Goal: Transaction & Acquisition: Purchase product/service

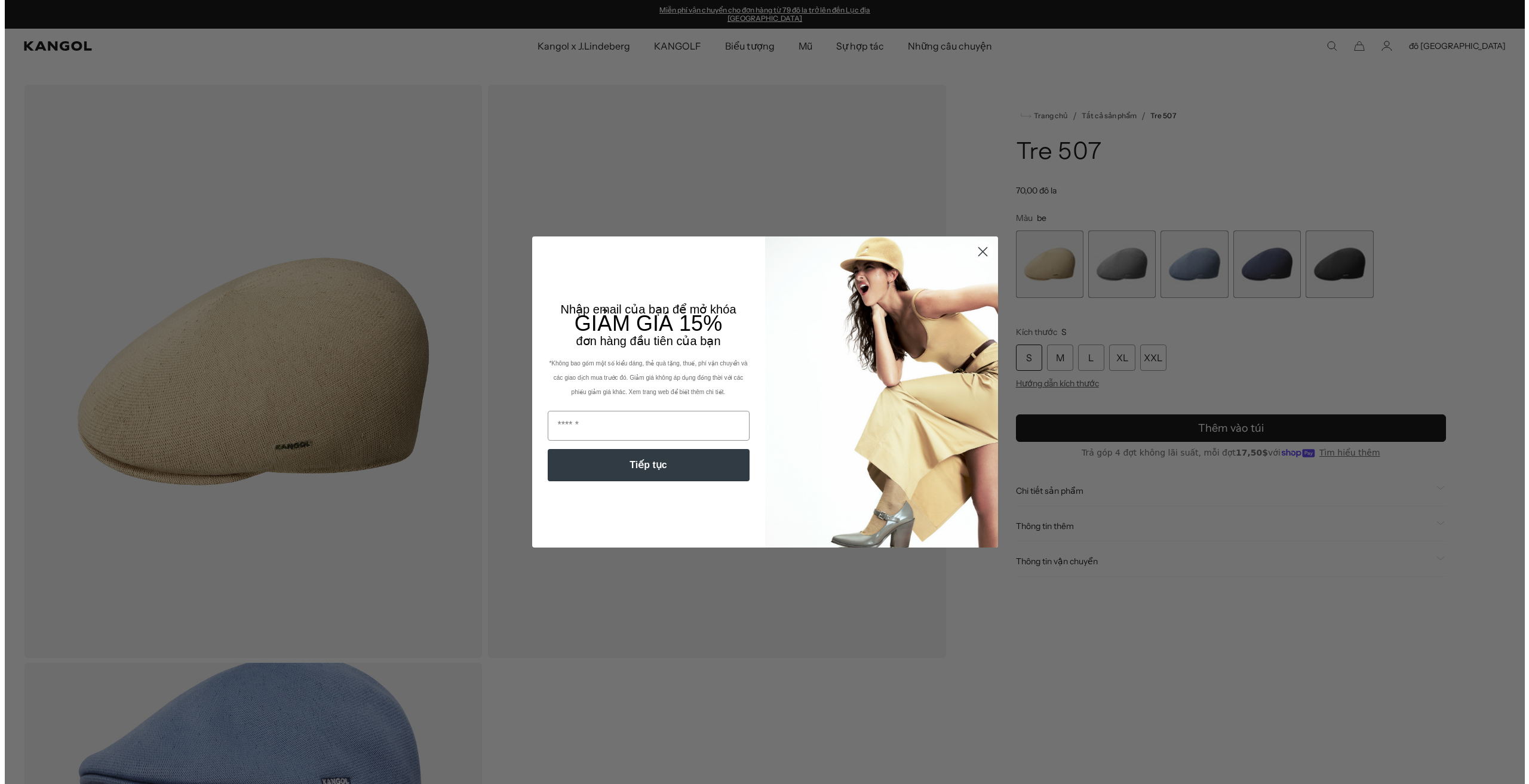
scroll to position [478, 0]
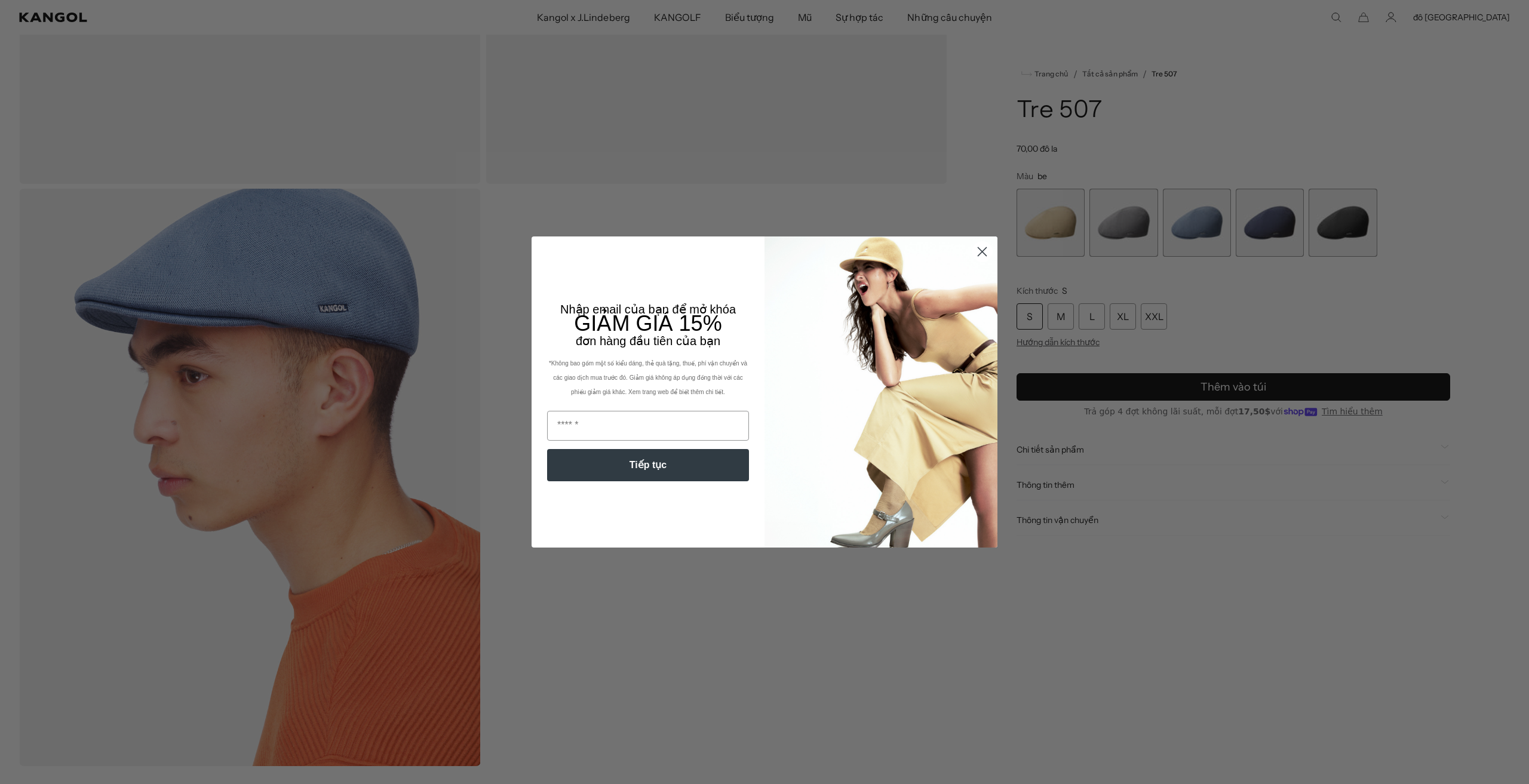
click at [982, 253] on circle "Đóng hộp thoại" at bounding box center [982, 251] width 19 height 19
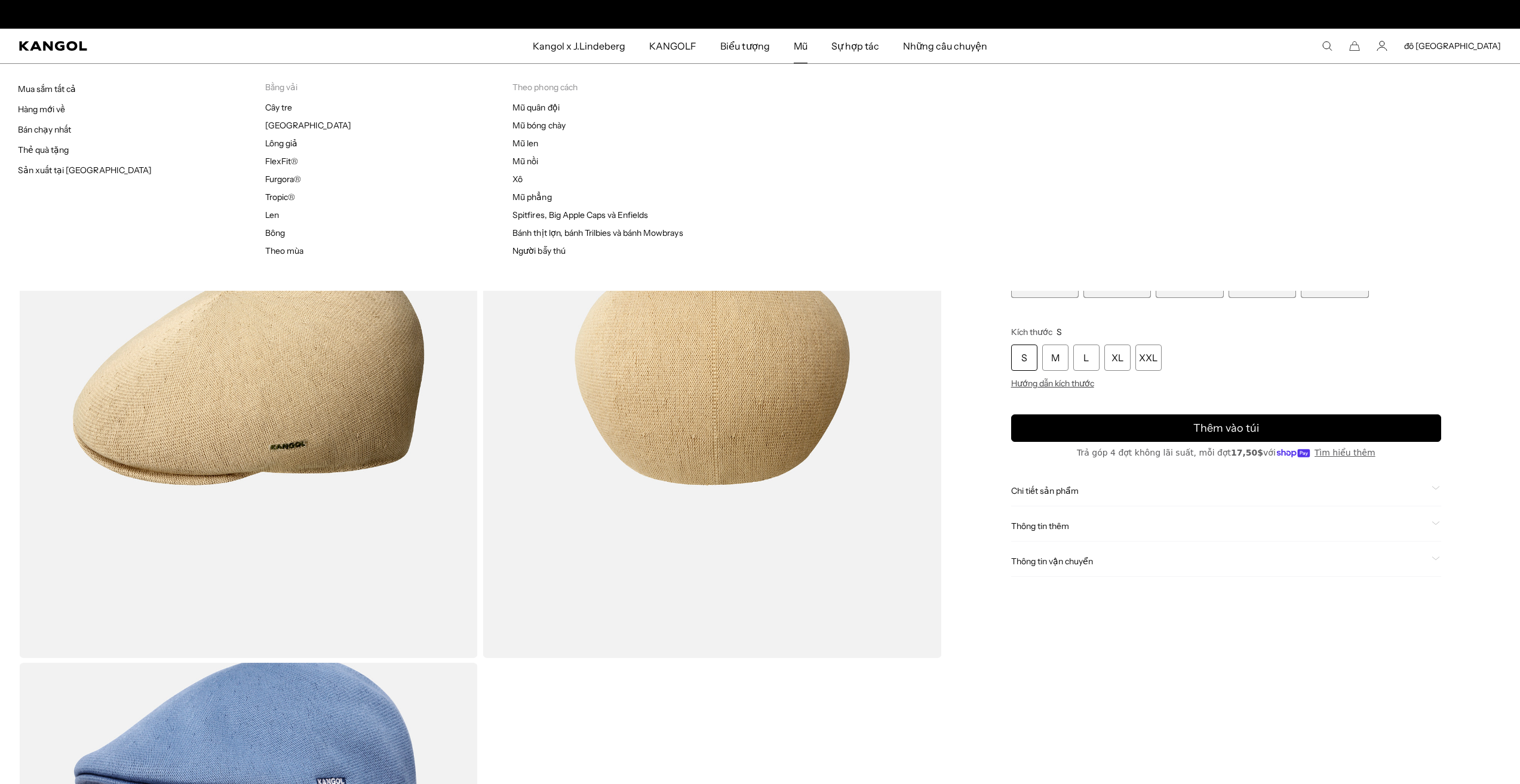
scroll to position [0, 0]
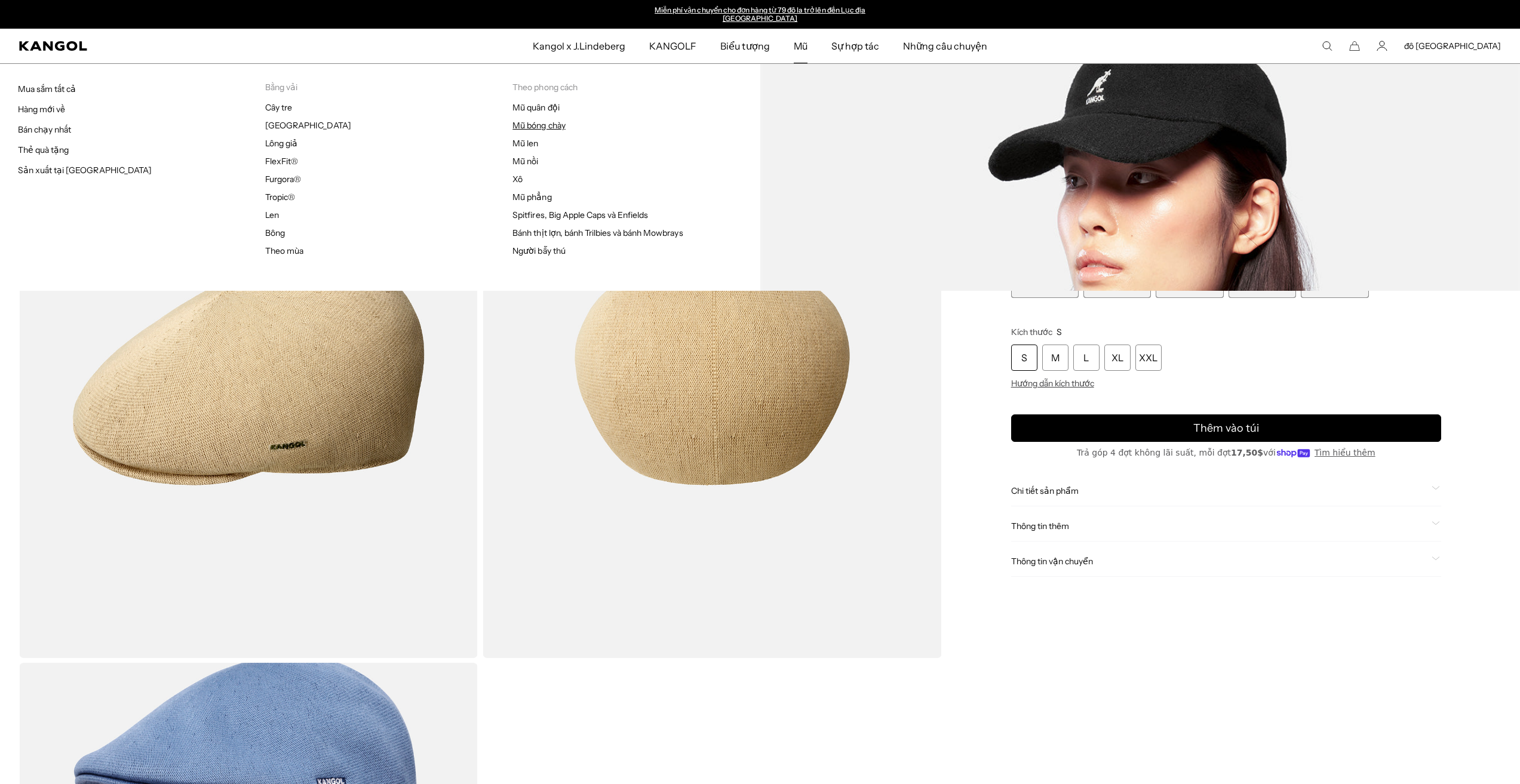
click at [536, 120] on font "Mũ bóng chày" at bounding box center [539, 126] width 53 height 11
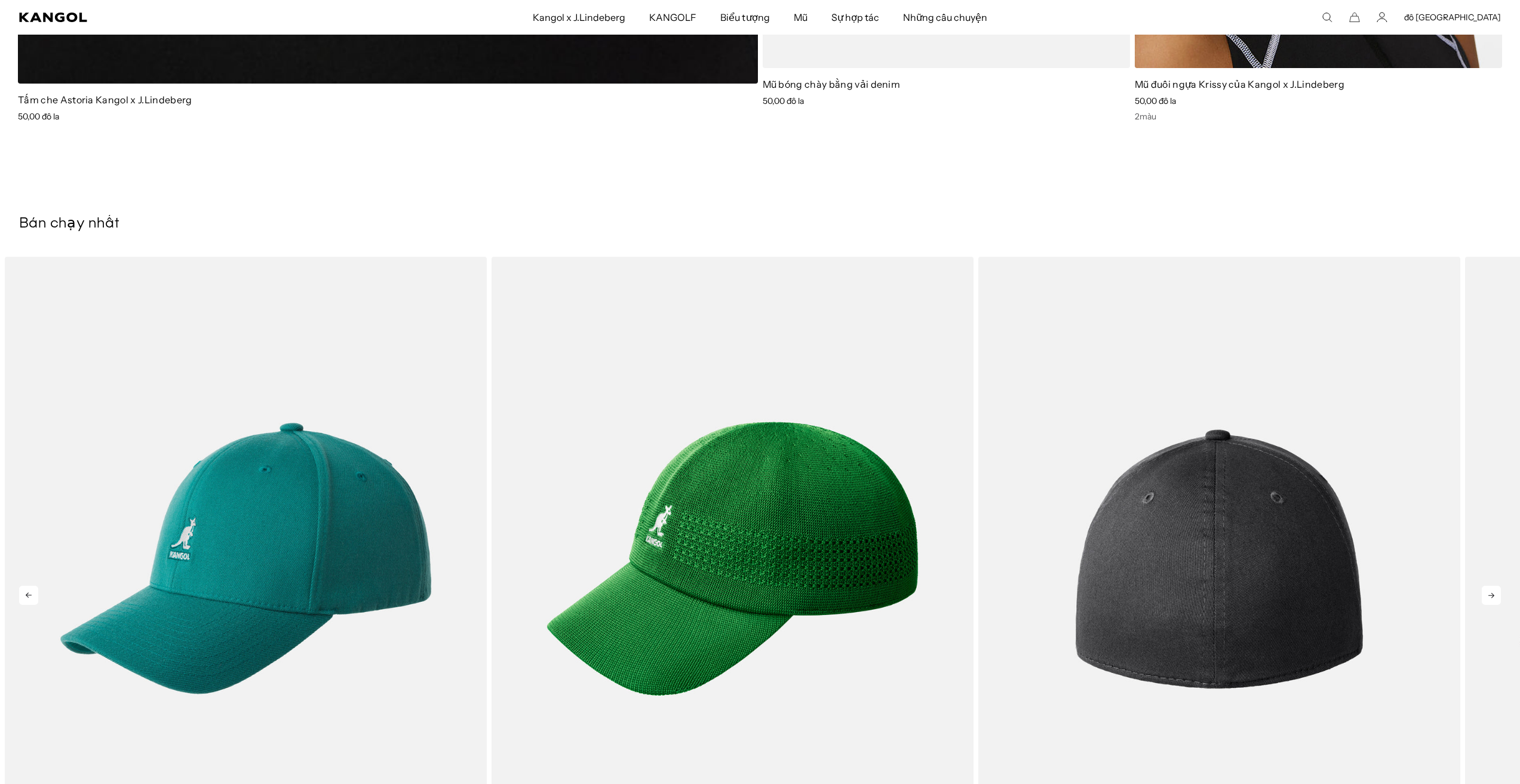
scroll to position [10750, 0]
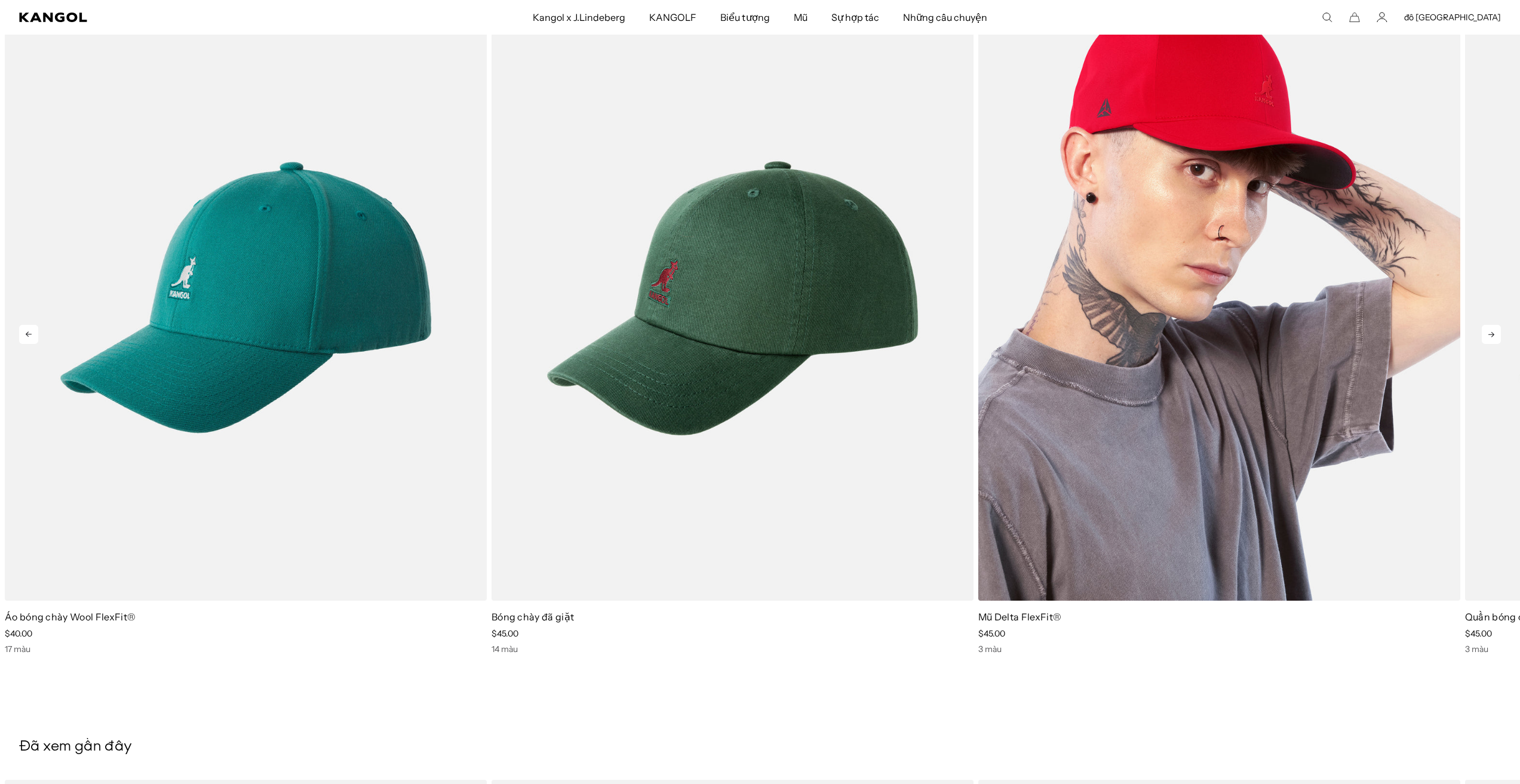
scroll to position [0, 246]
click at [1230, 334] on img "3 trong số 5" at bounding box center [1219, 298] width 482 height 605
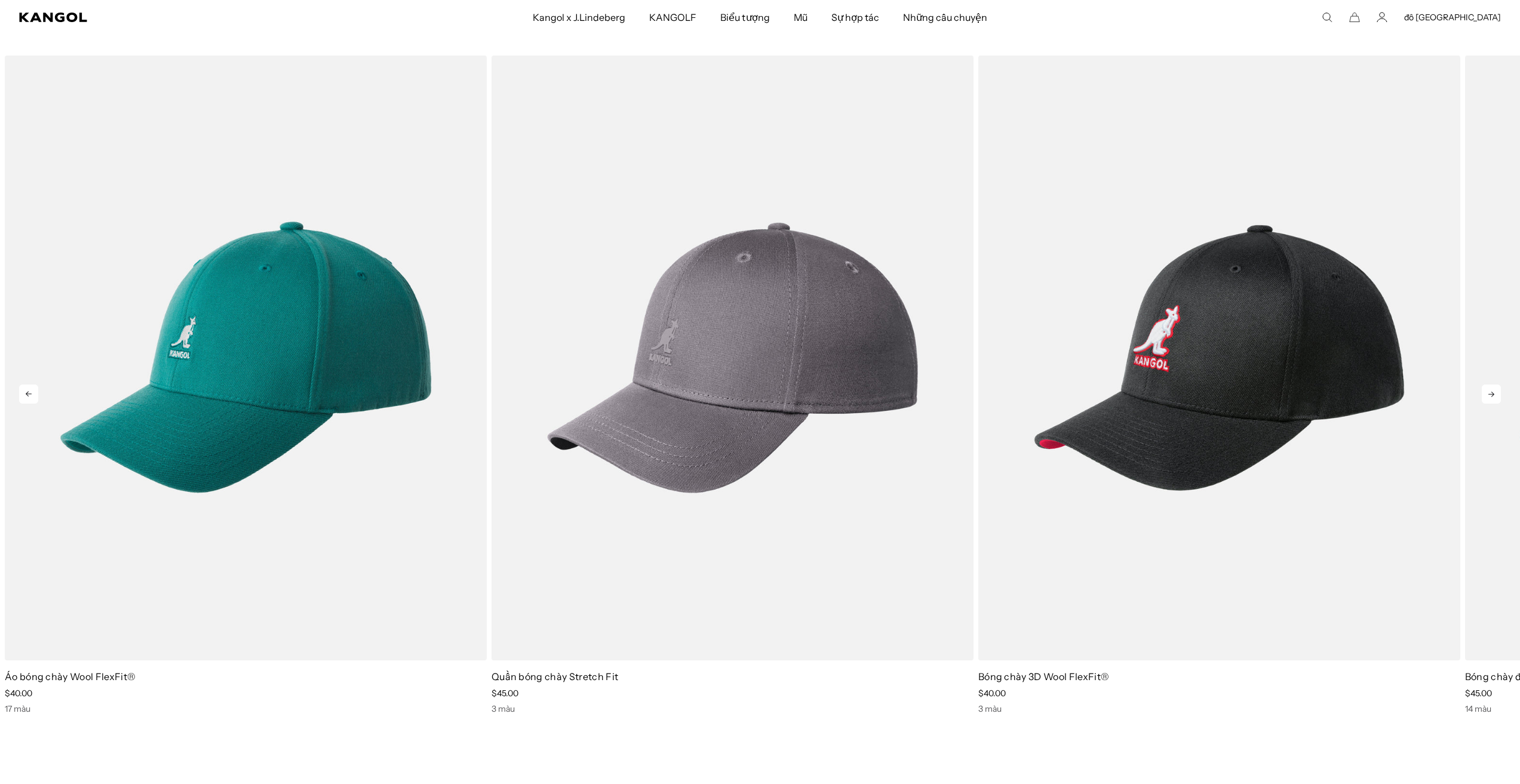
click at [1495, 387] on icon at bounding box center [1491, 394] width 19 height 19
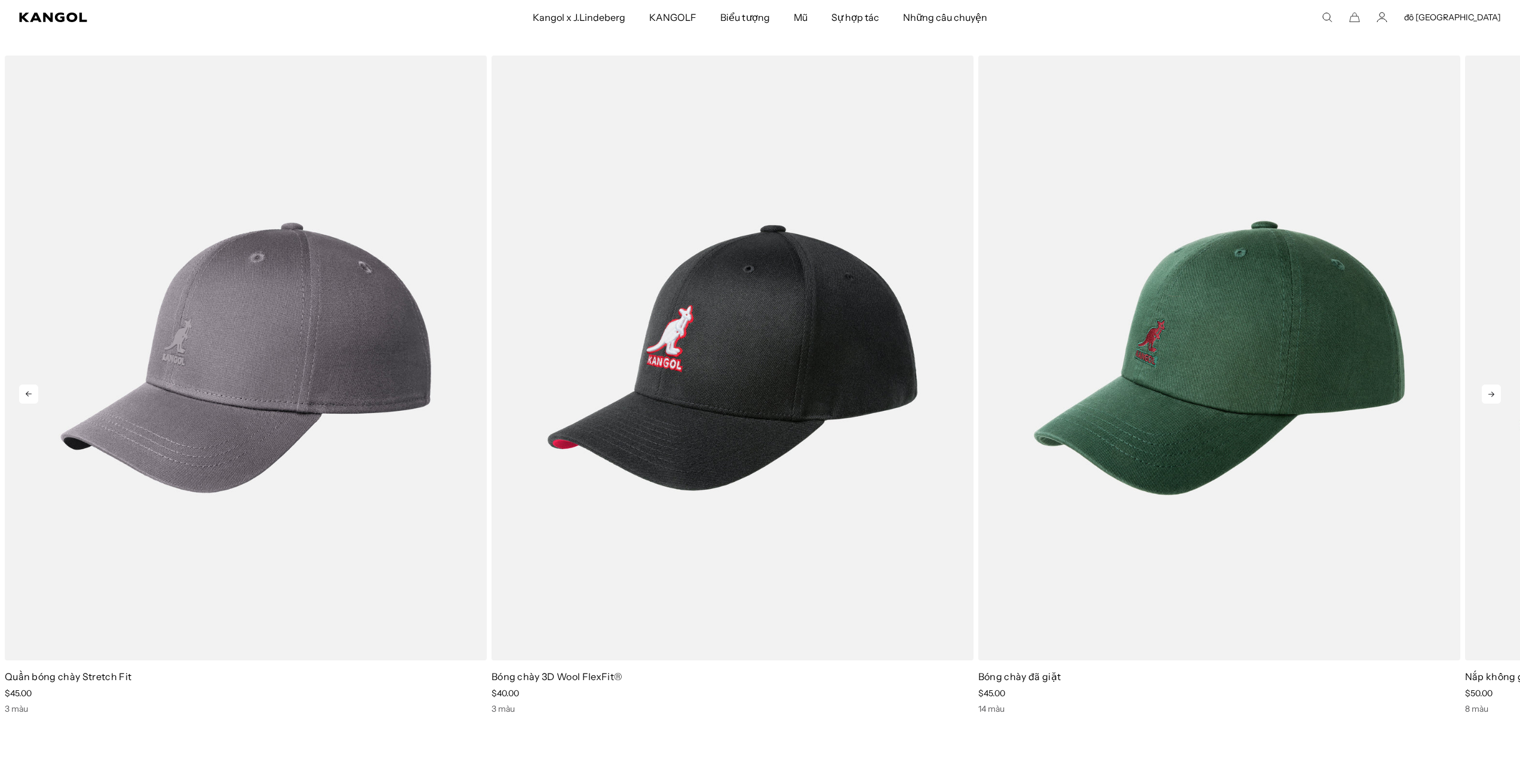
click at [1495, 387] on icon at bounding box center [1491, 394] width 19 height 19
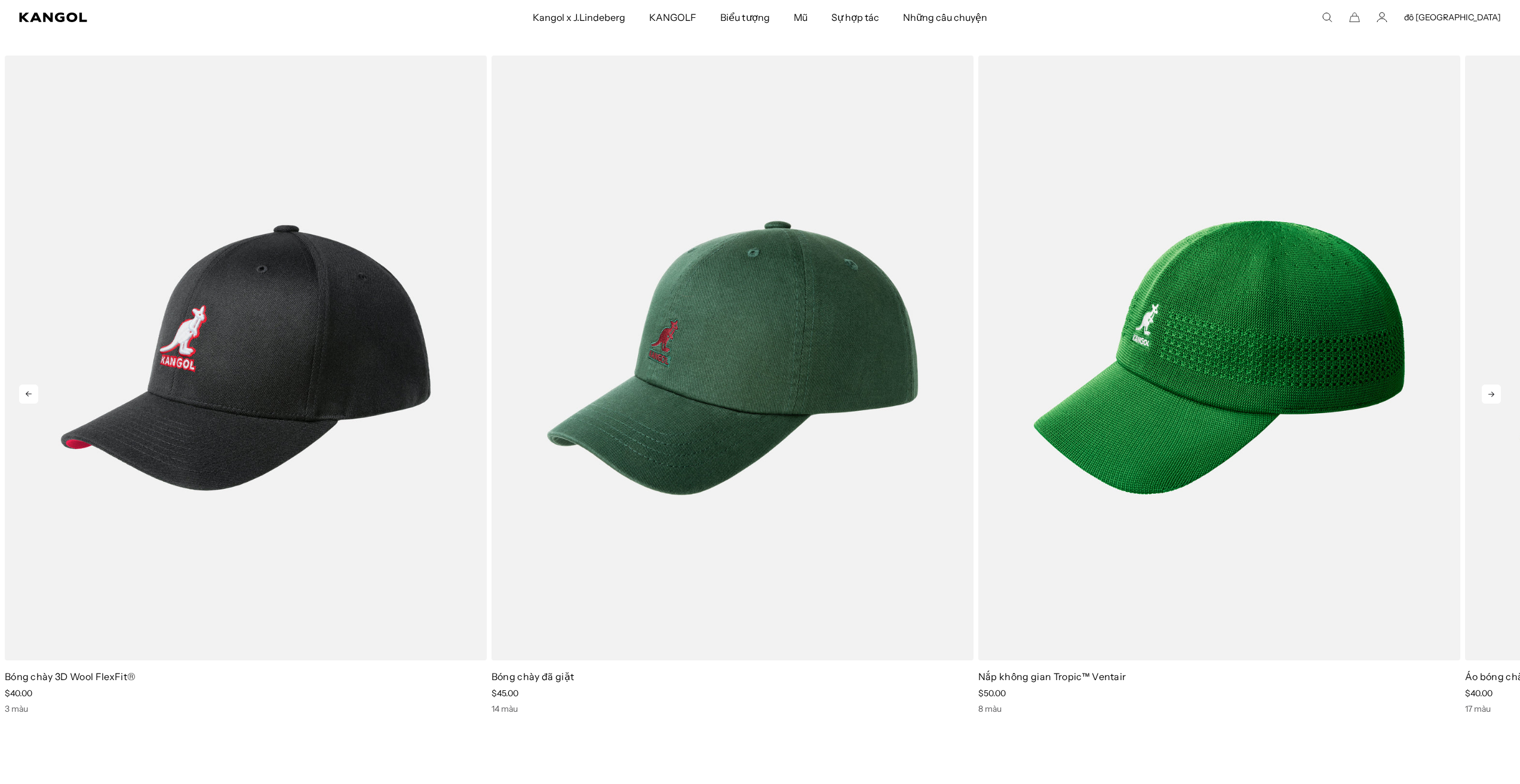
click at [1495, 387] on icon at bounding box center [1491, 394] width 19 height 19
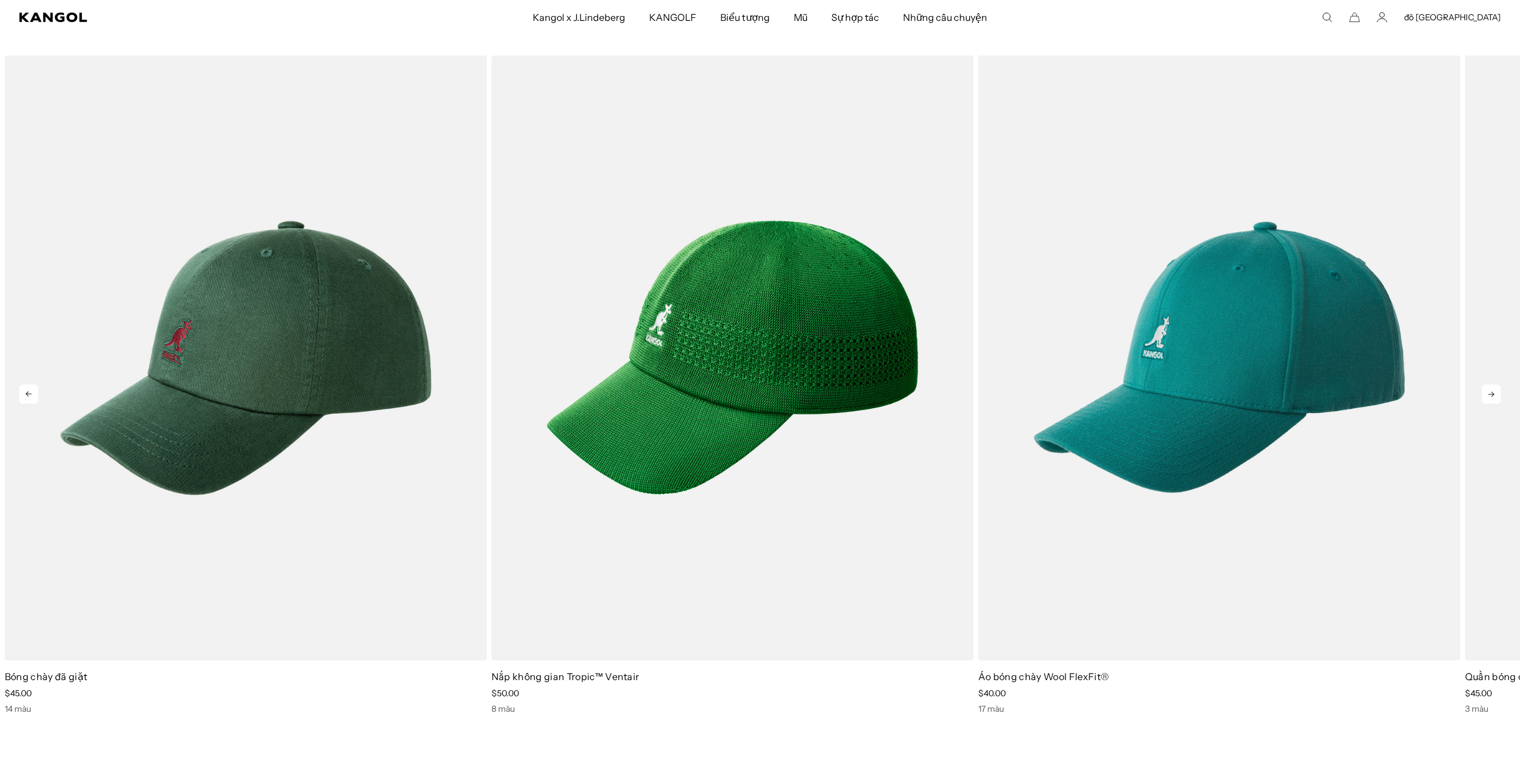
click at [1495, 387] on icon at bounding box center [1491, 394] width 19 height 19
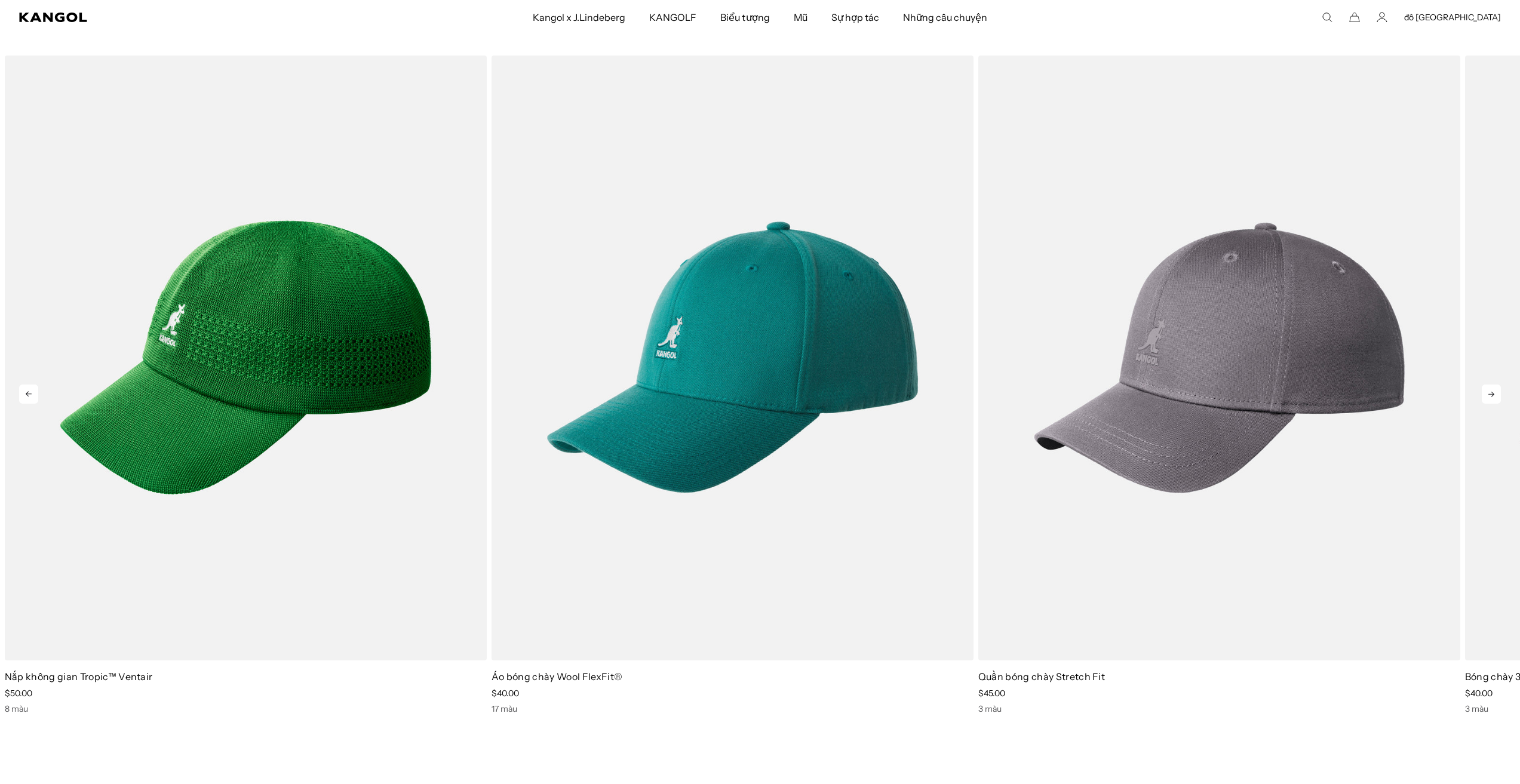
click at [1495, 387] on icon at bounding box center [1491, 394] width 19 height 19
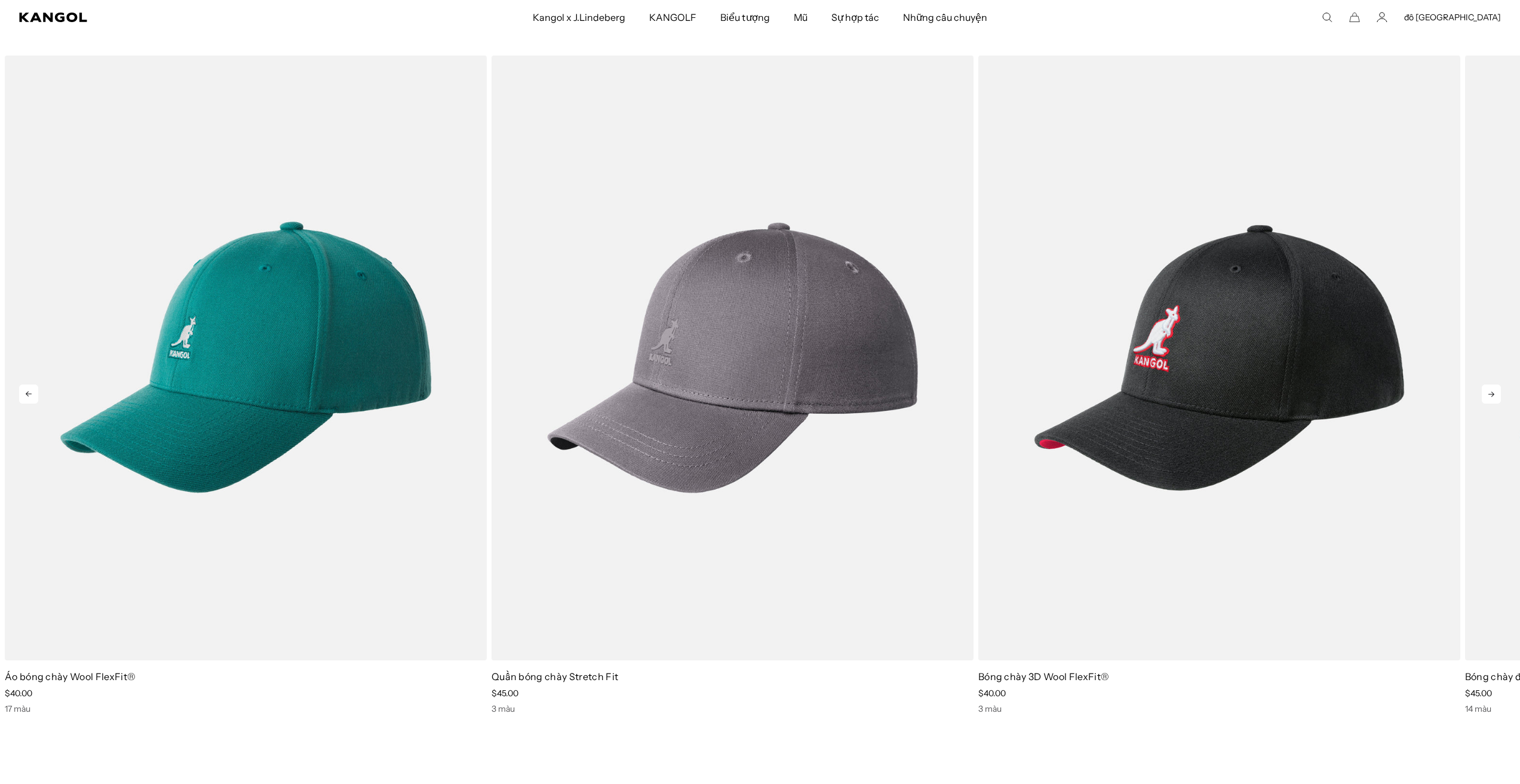
click at [1495, 387] on icon at bounding box center [1491, 394] width 19 height 19
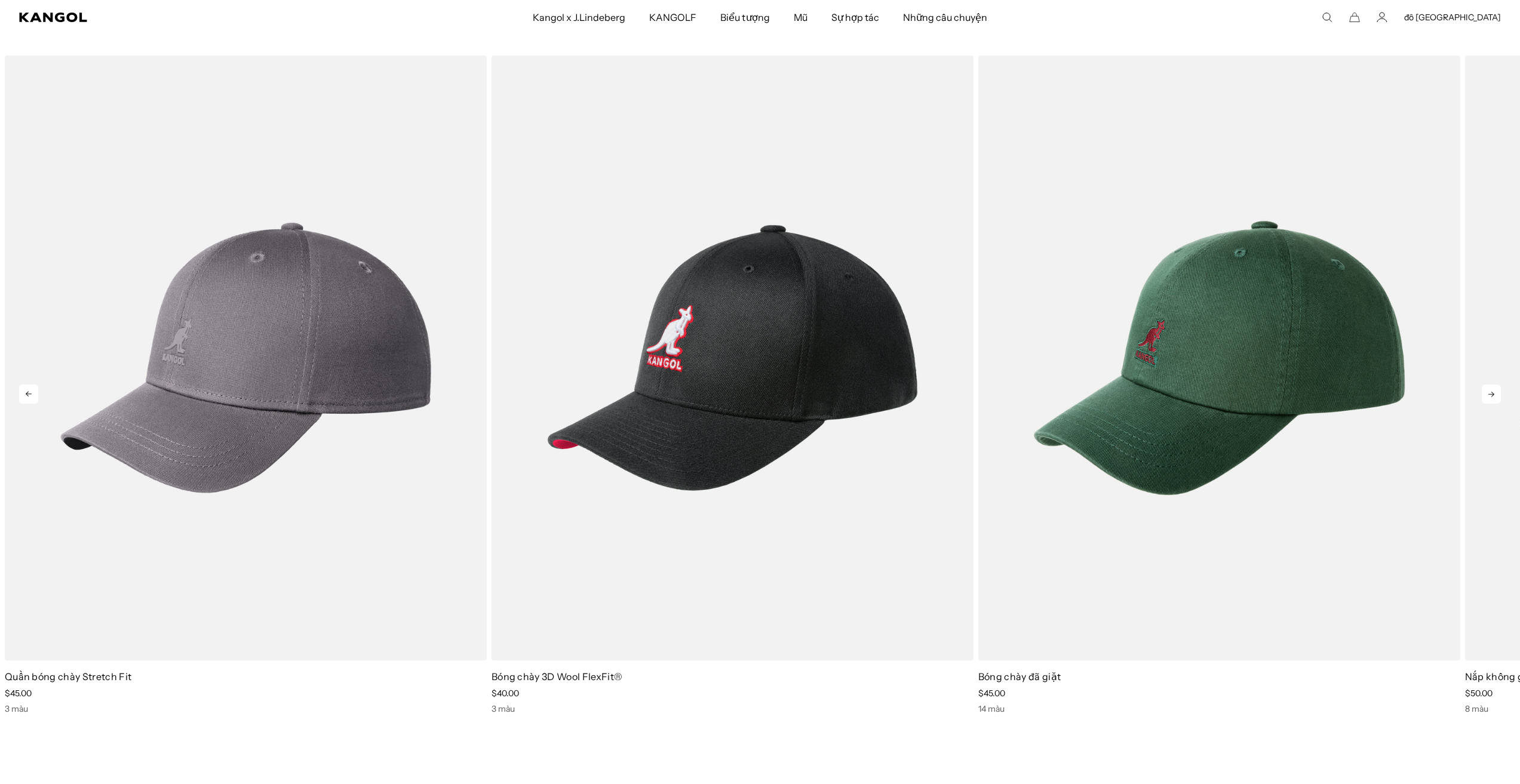
click at [1495, 387] on icon at bounding box center [1491, 394] width 19 height 19
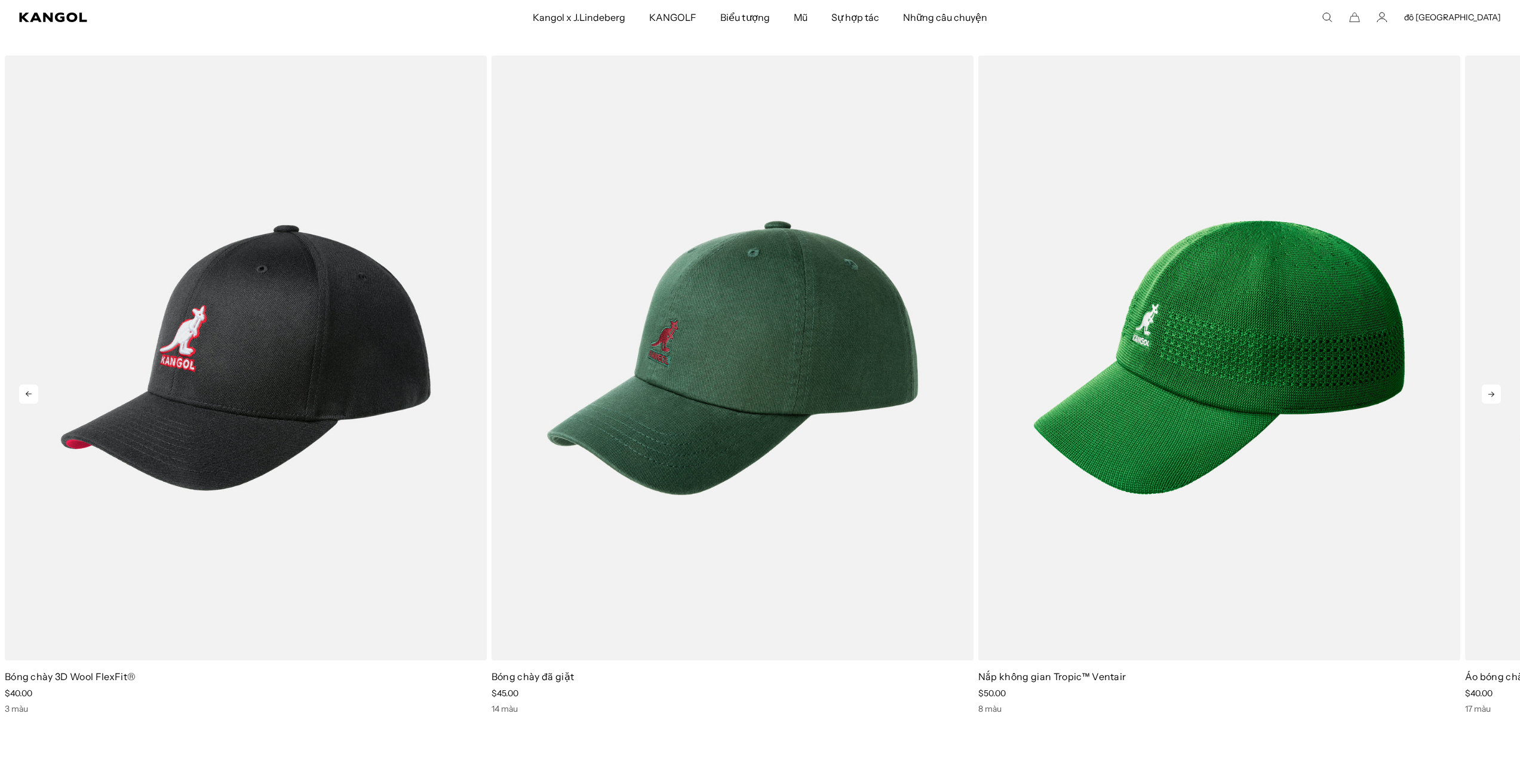
click at [1495, 387] on icon at bounding box center [1491, 394] width 19 height 19
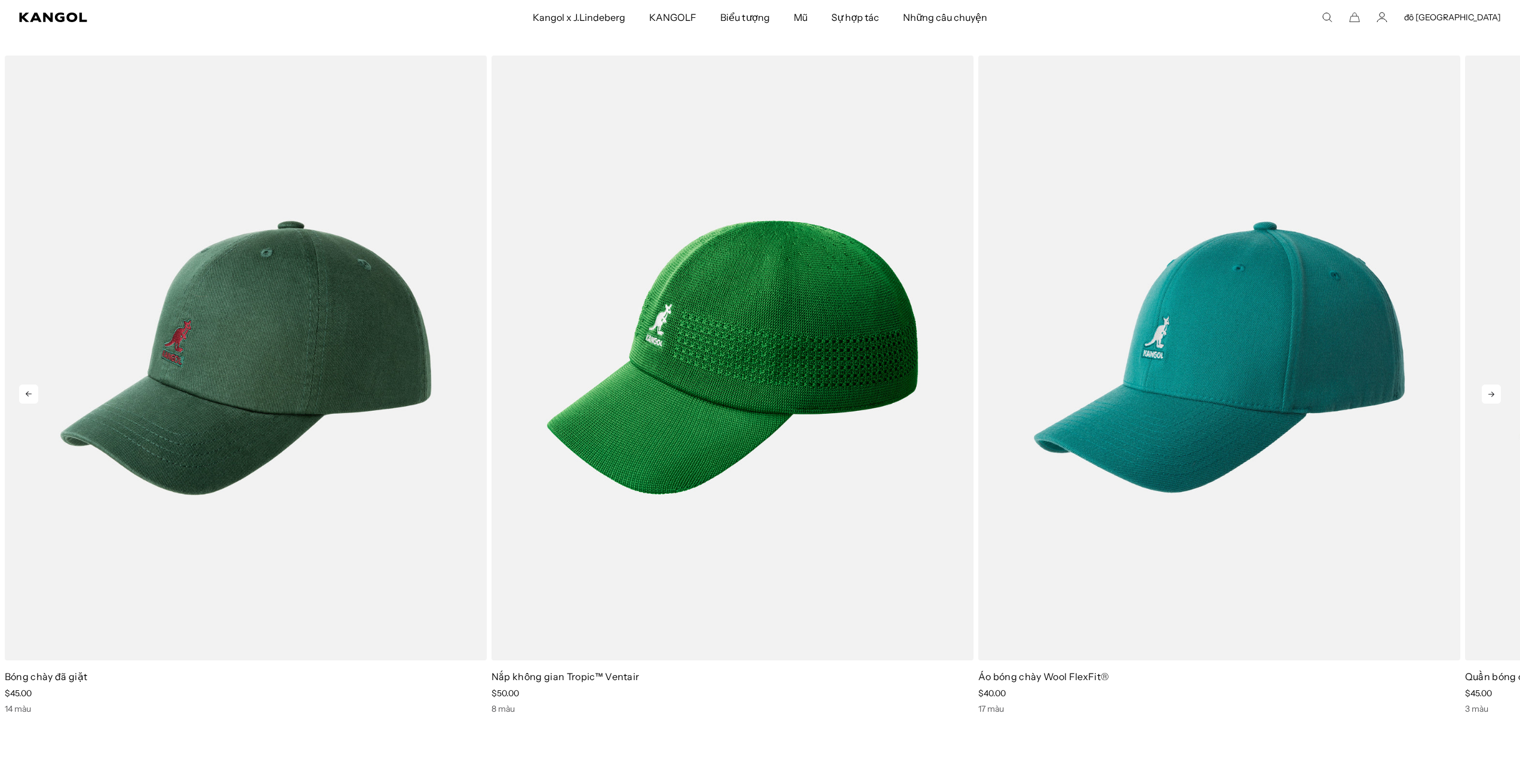
click at [1495, 387] on icon at bounding box center [1491, 394] width 19 height 19
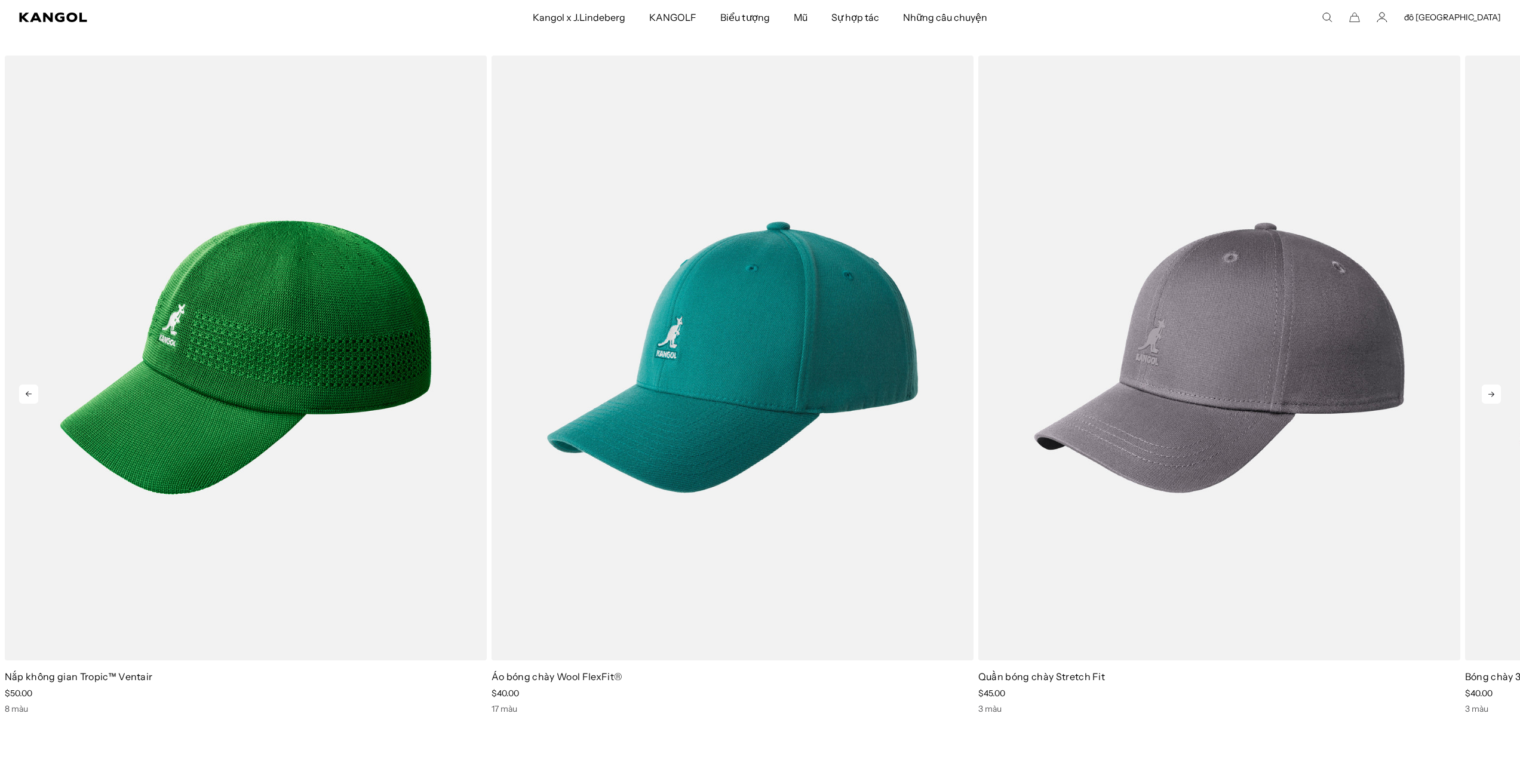
click at [1495, 387] on icon at bounding box center [1491, 394] width 19 height 19
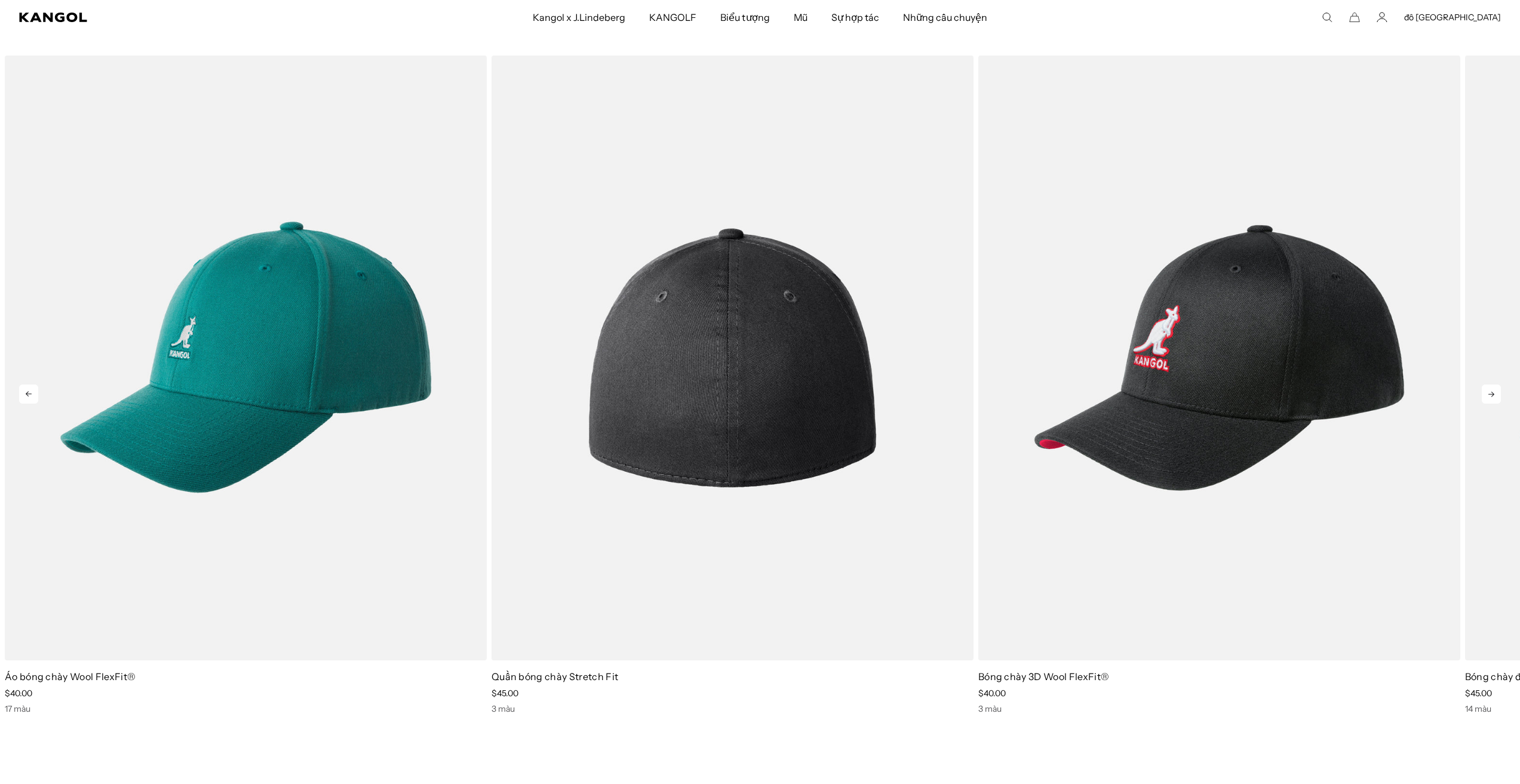
click at [720, 363] on img "2 trong 5" at bounding box center [732, 357] width 482 height 605
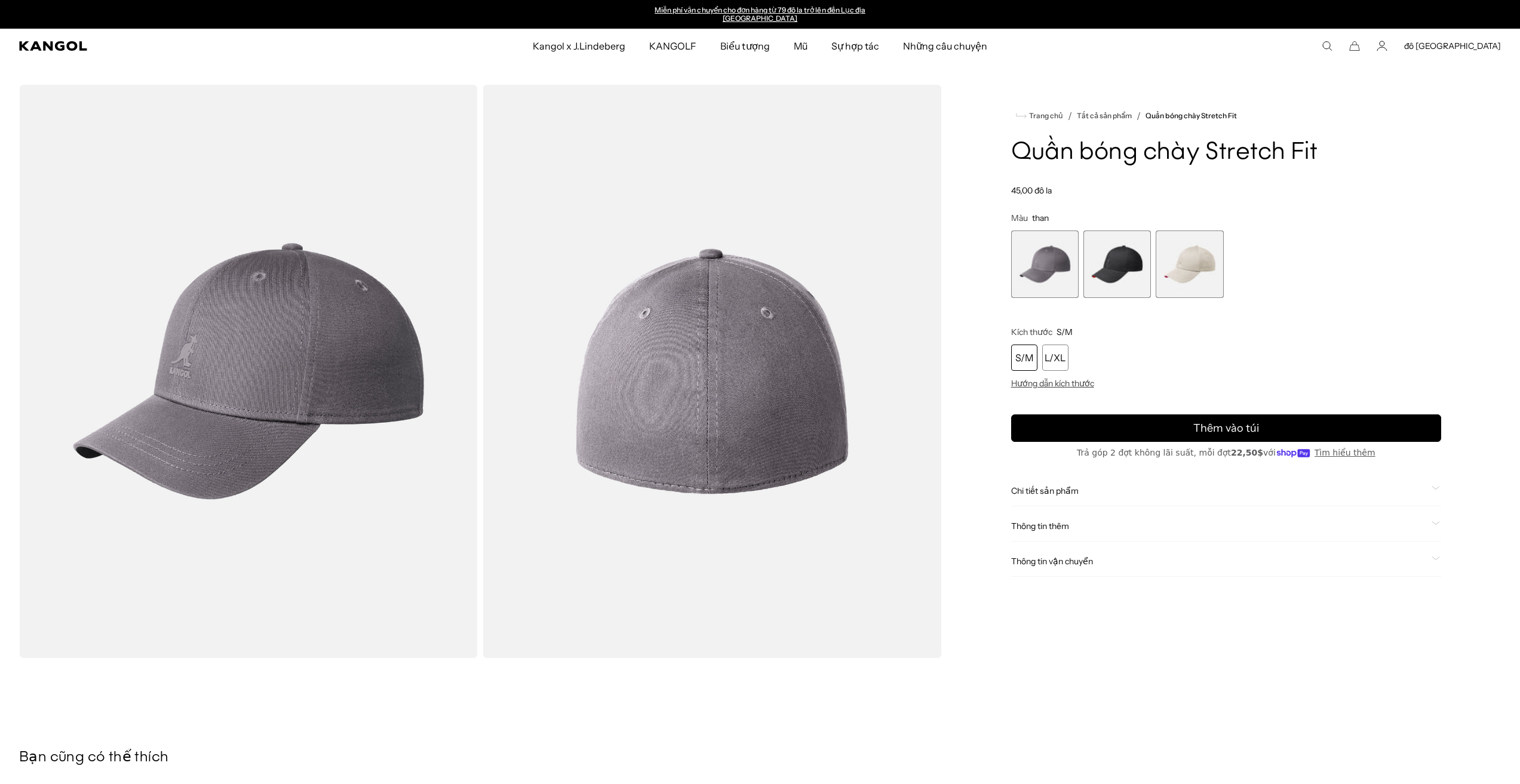
click at [1186, 268] on span "3 trong 3" at bounding box center [1189, 264] width 68 height 68
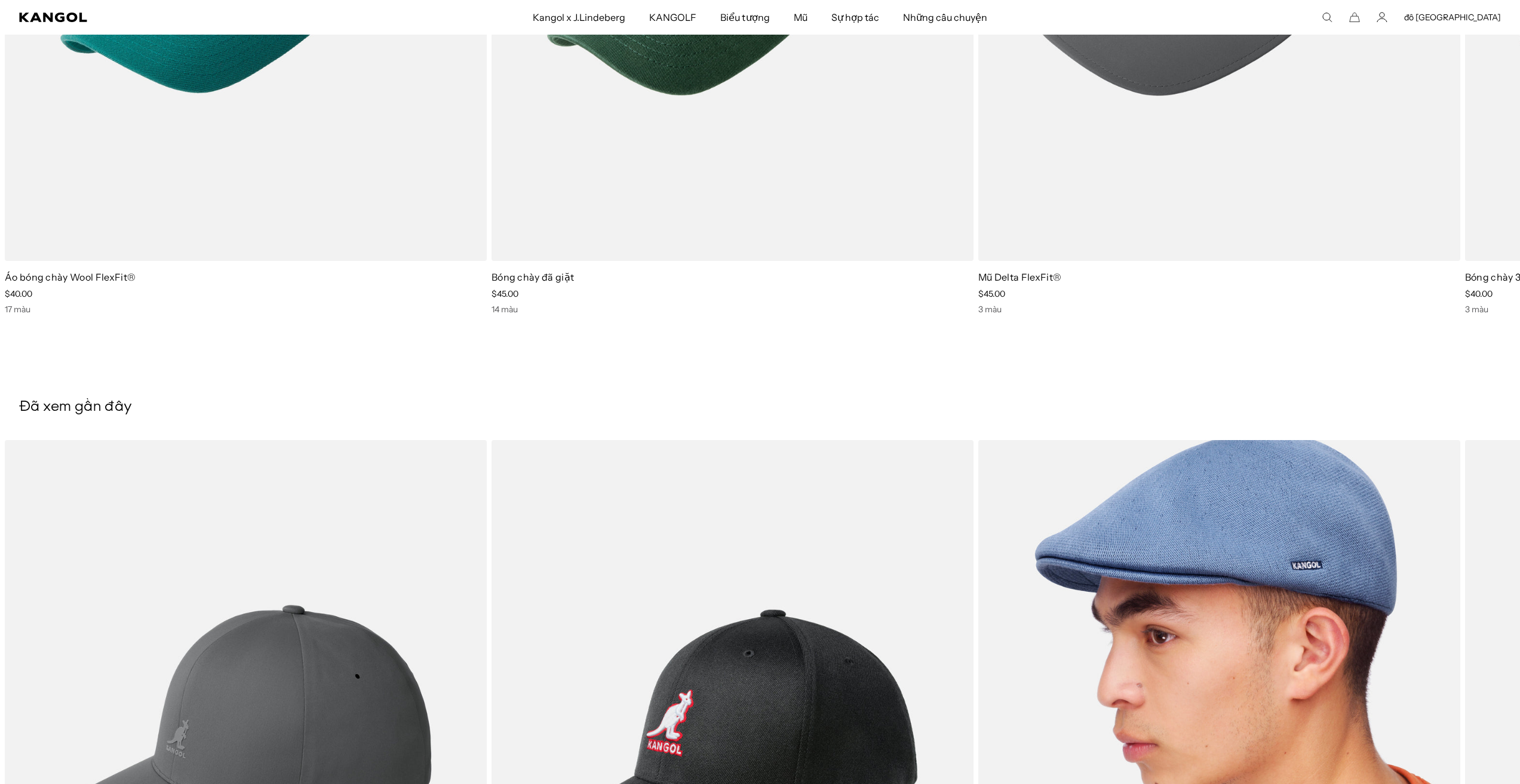
scroll to position [915, 0]
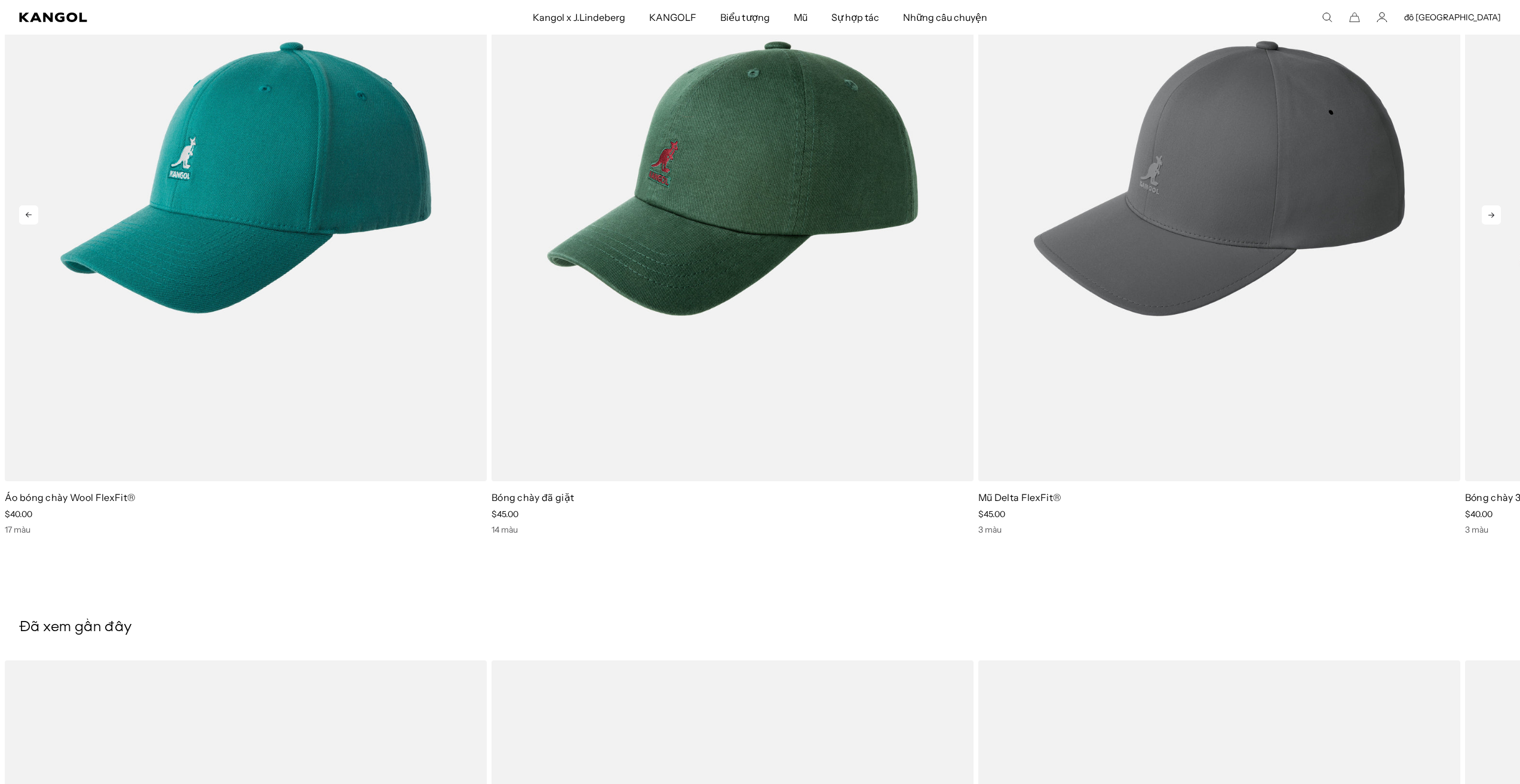
click at [1496, 206] on icon at bounding box center [1491, 215] width 19 height 19
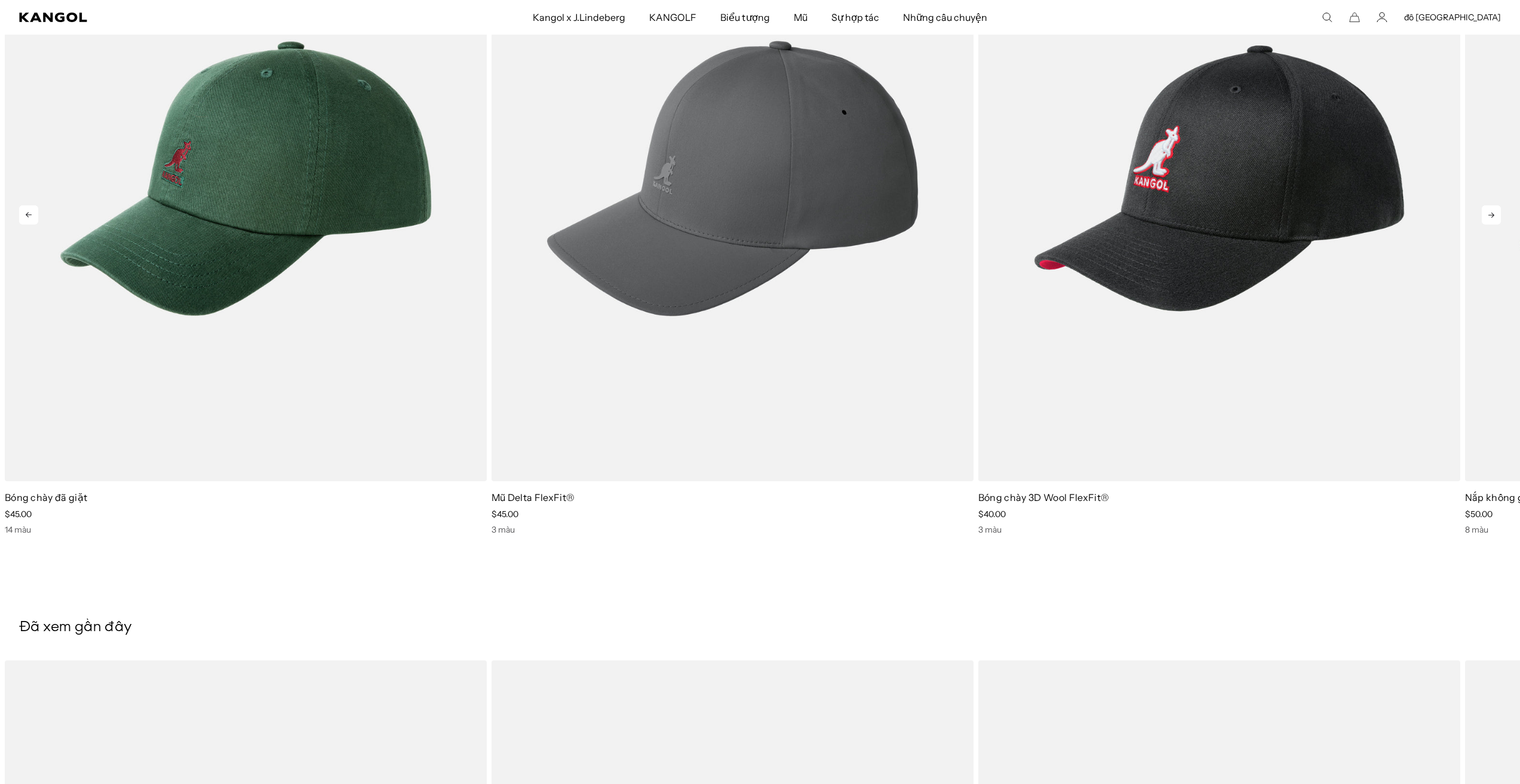
click at [1496, 206] on icon at bounding box center [1491, 215] width 19 height 19
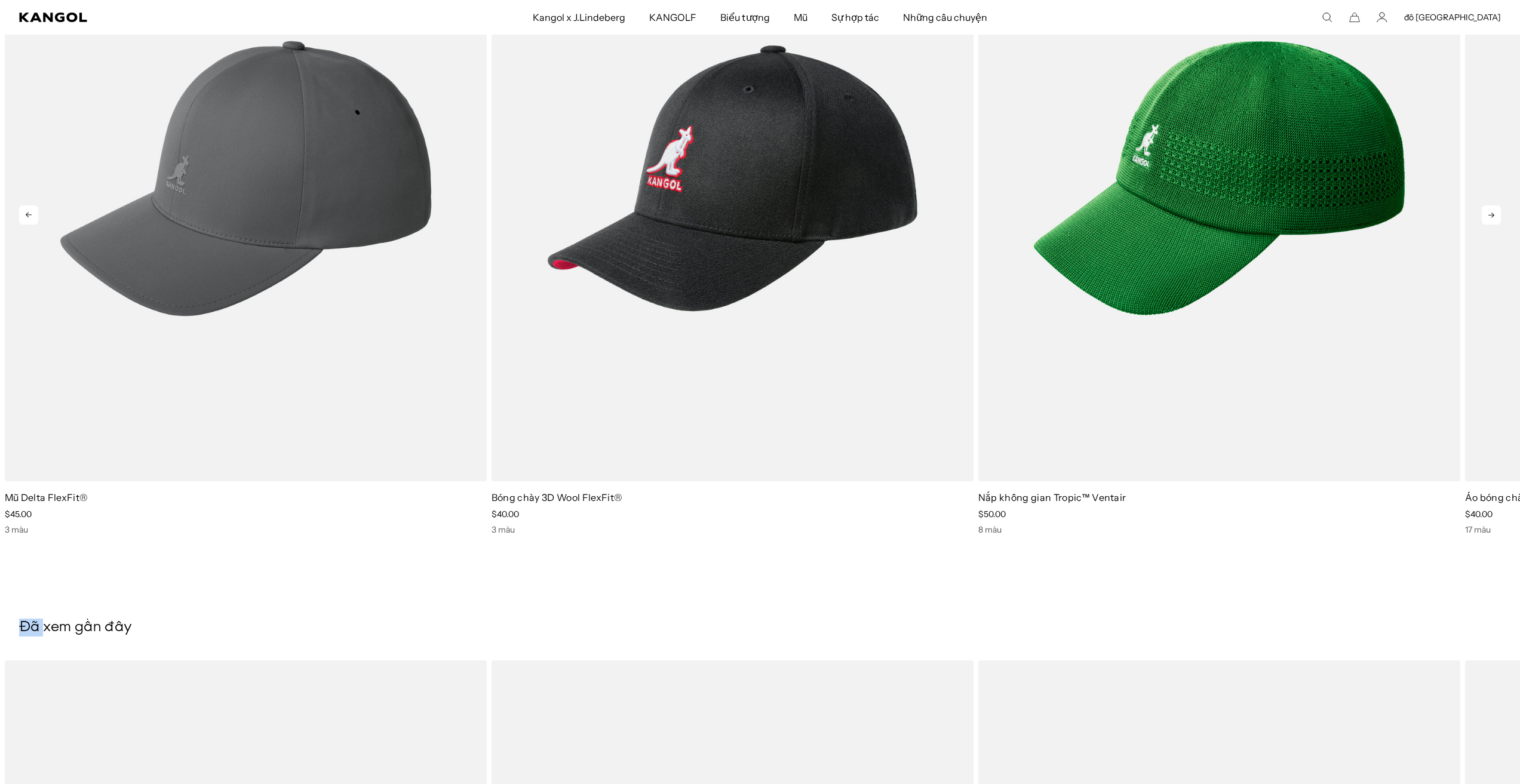
click at [1496, 206] on icon at bounding box center [1491, 215] width 19 height 19
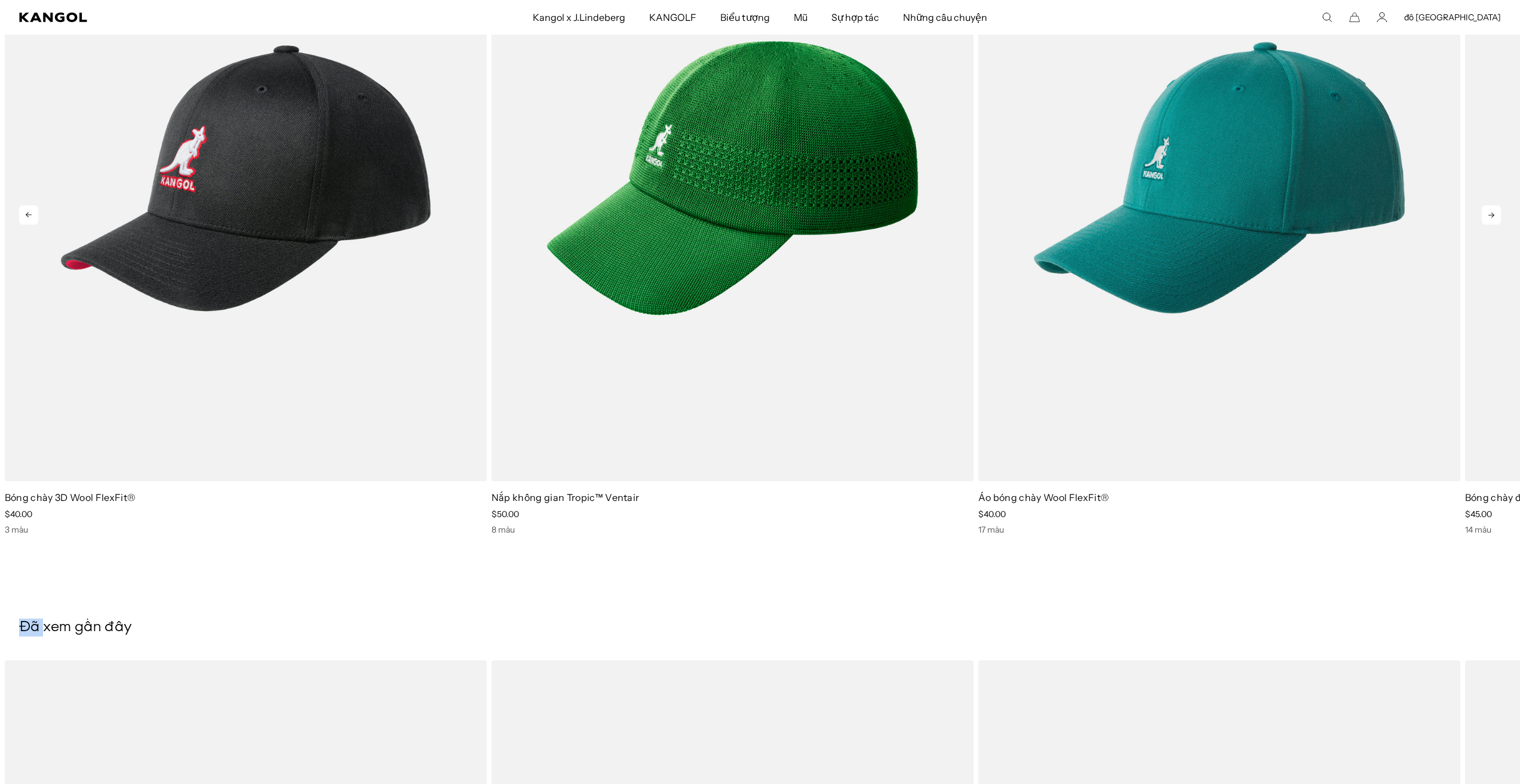
scroll to position [0, 246]
click at [1496, 206] on icon at bounding box center [1491, 215] width 19 height 19
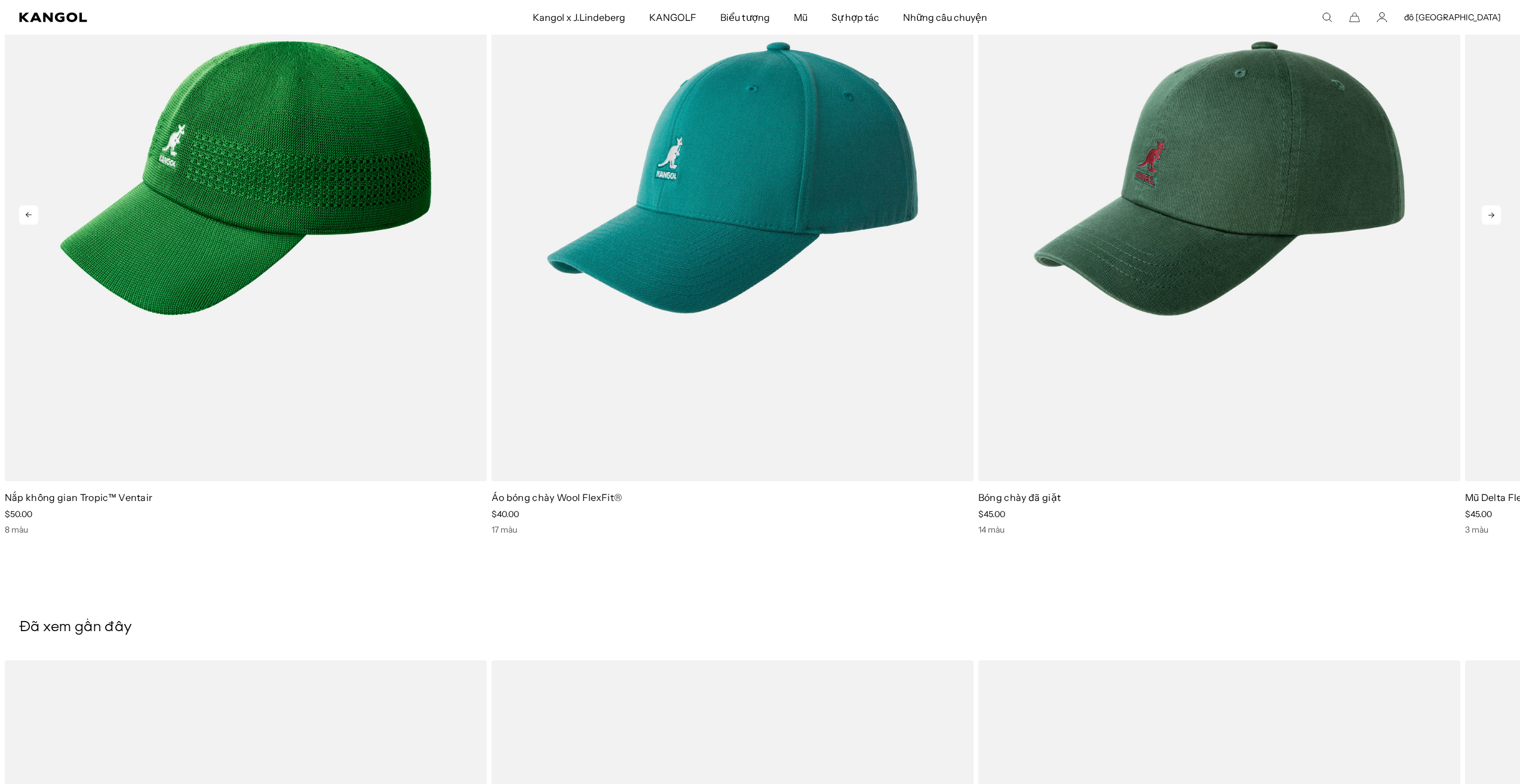
click at [1496, 206] on icon at bounding box center [1491, 215] width 19 height 19
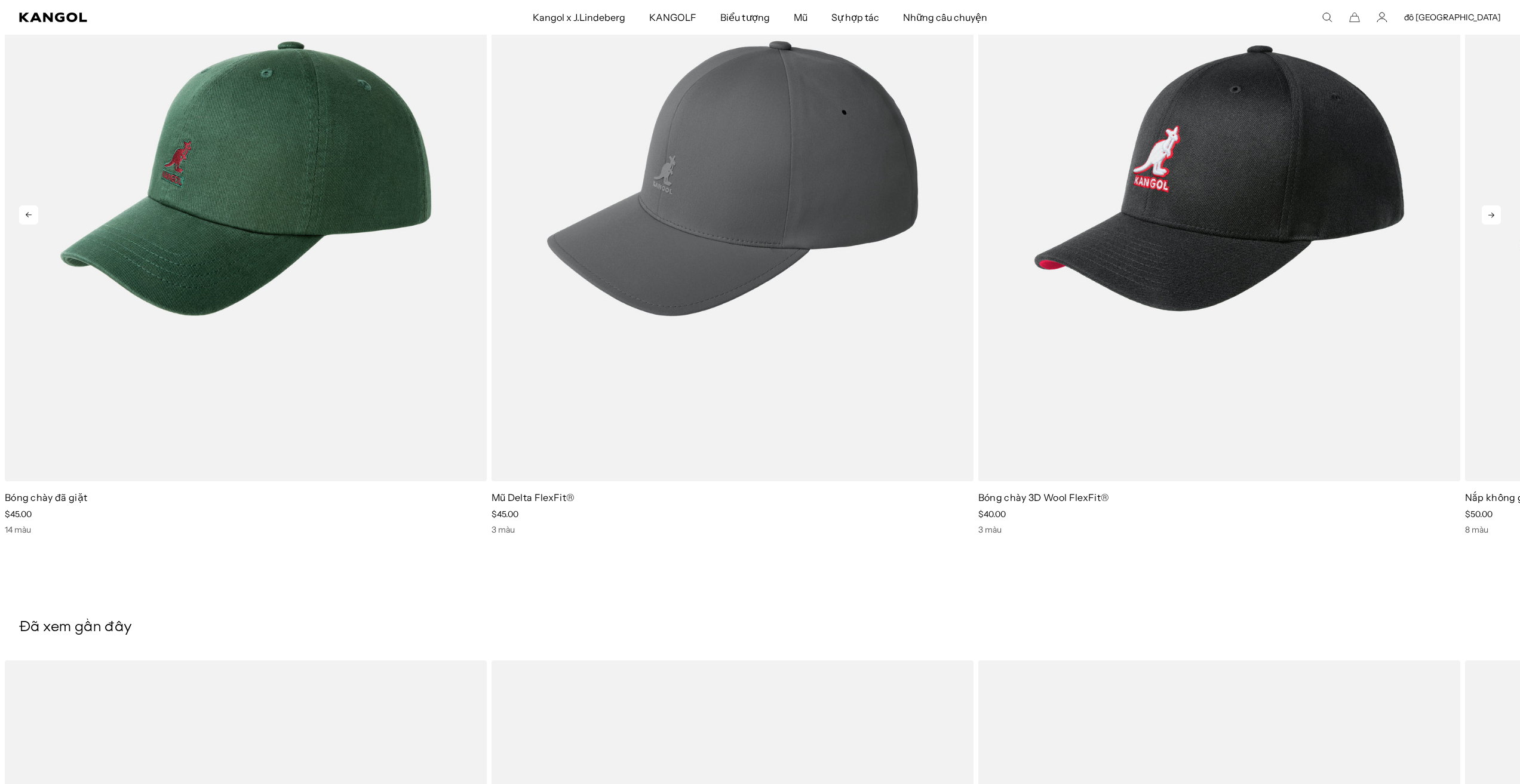
click at [1496, 206] on icon at bounding box center [1491, 215] width 19 height 19
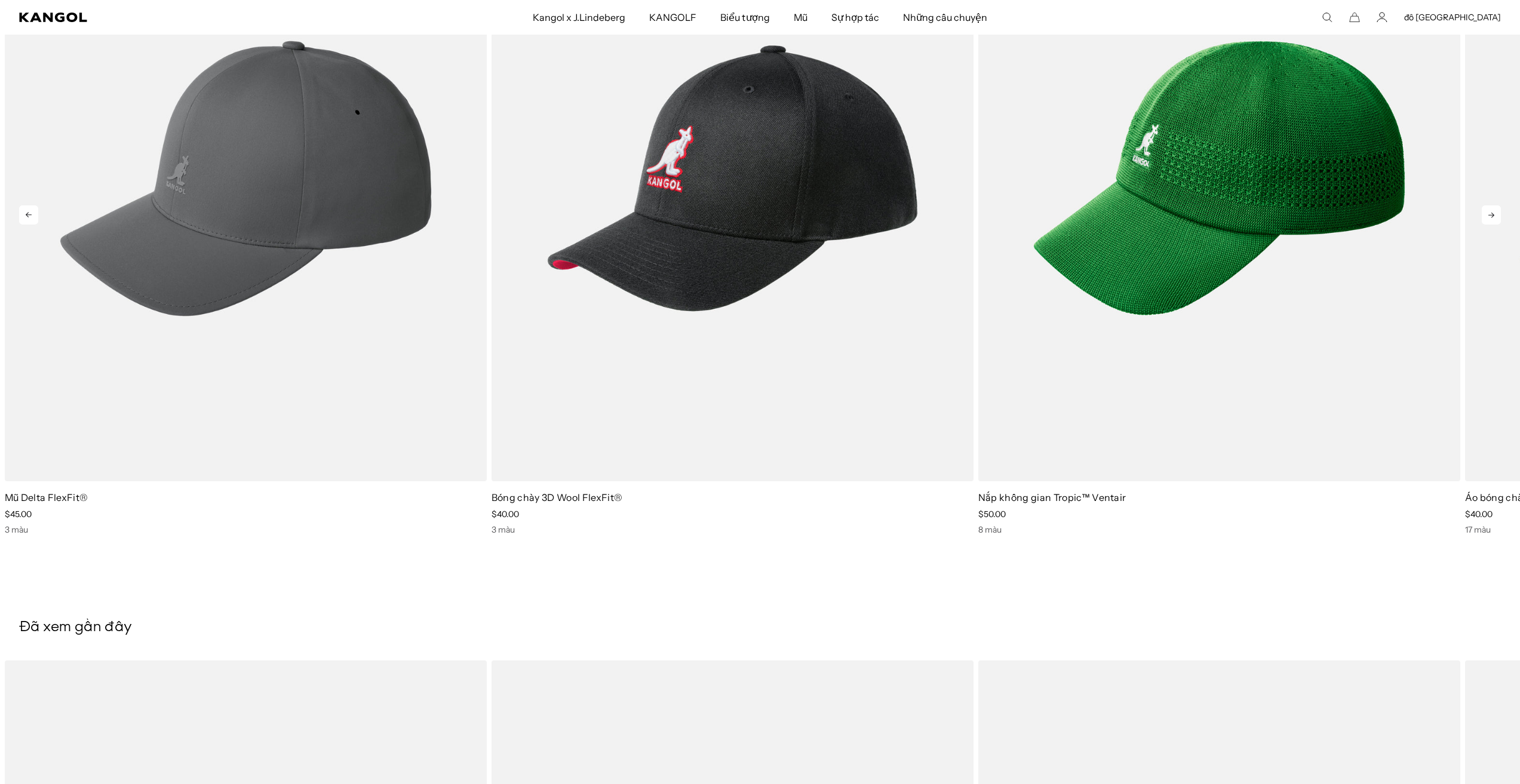
click at [1496, 206] on icon at bounding box center [1491, 215] width 19 height 19
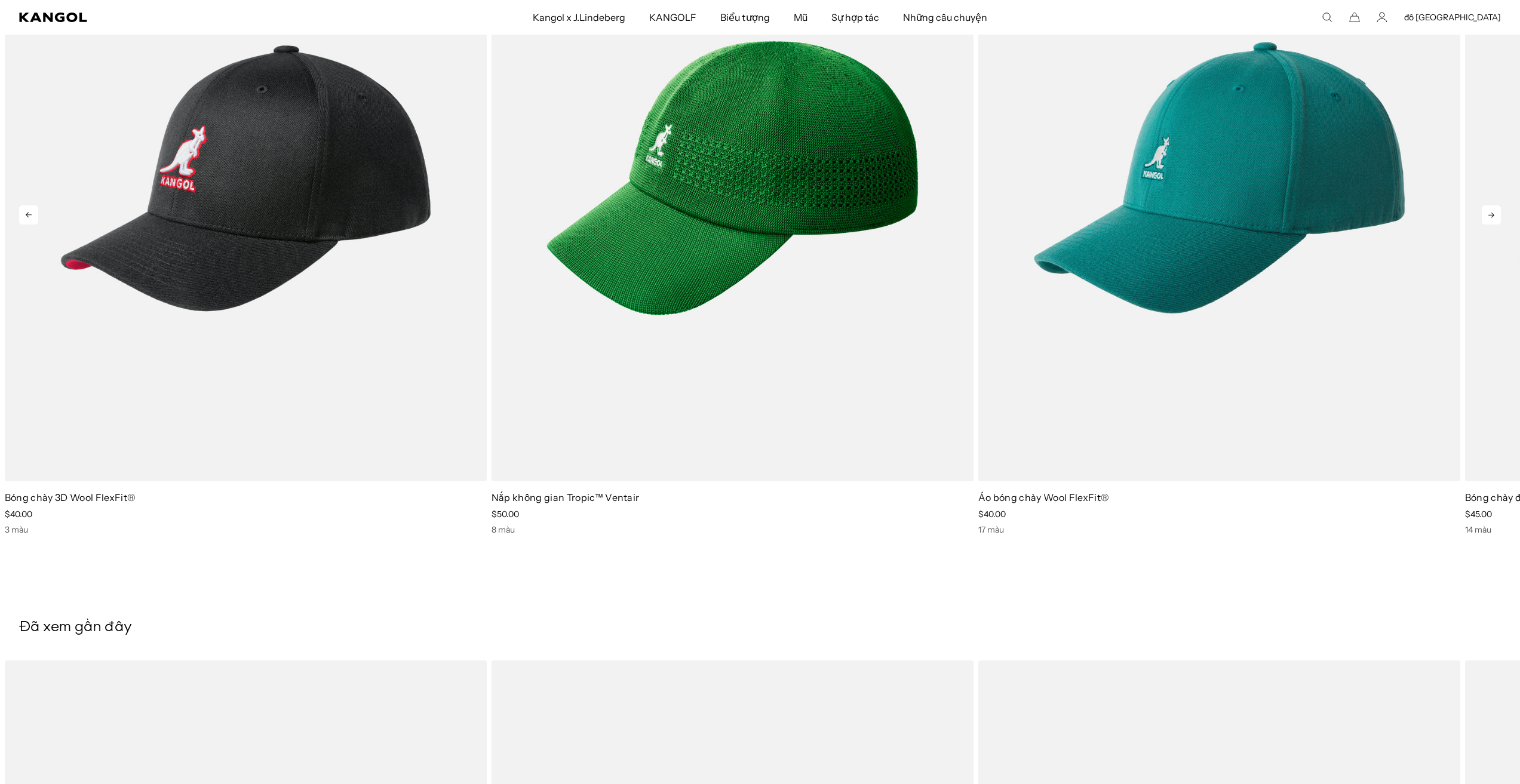
click at [1496, 206] on icon at bounding box center [1491, 215] width 19 height 19
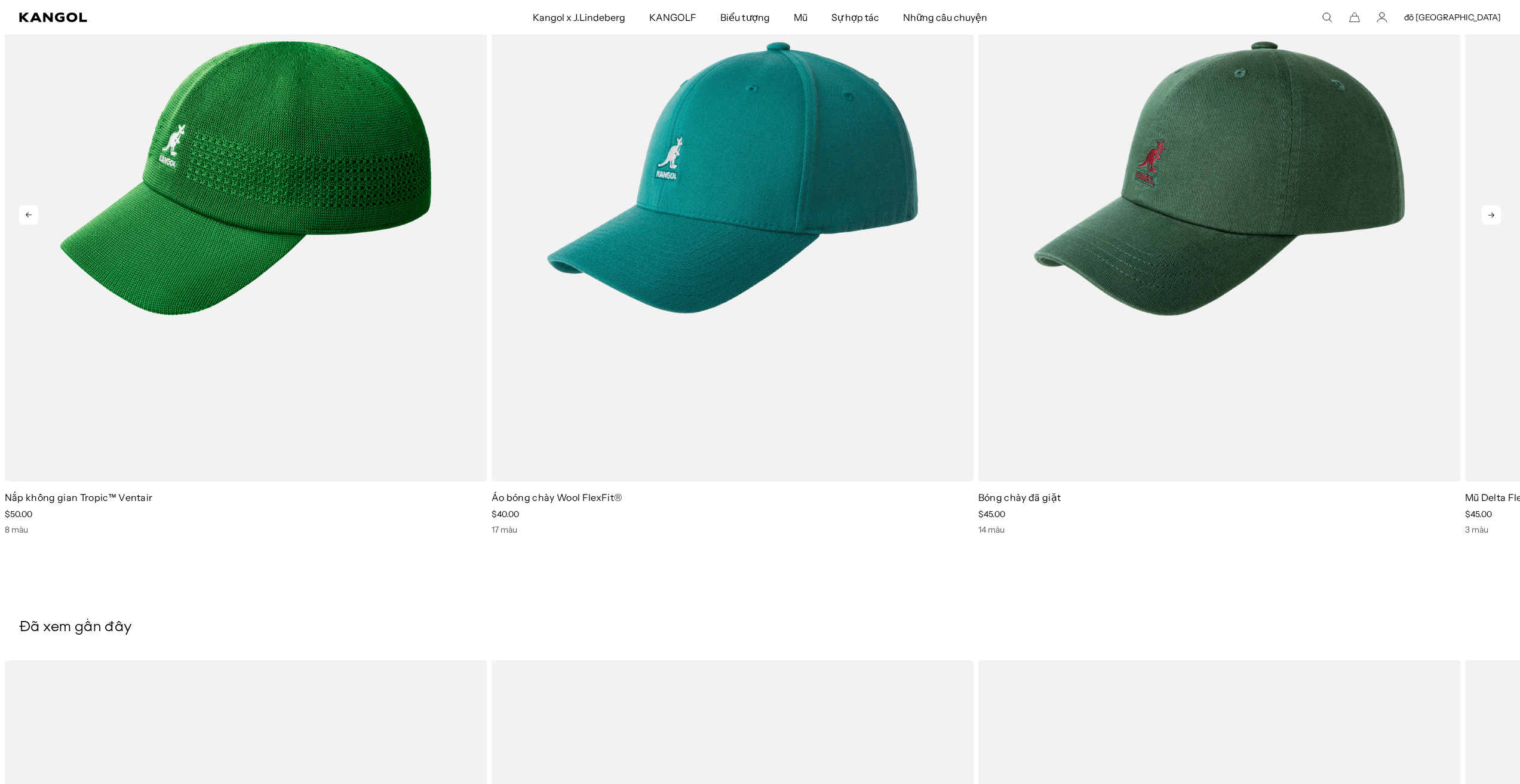
scroll to position [0, 0]
click at [1496, 206] on icon at bounding box center [1491, 215] width 19 height 19
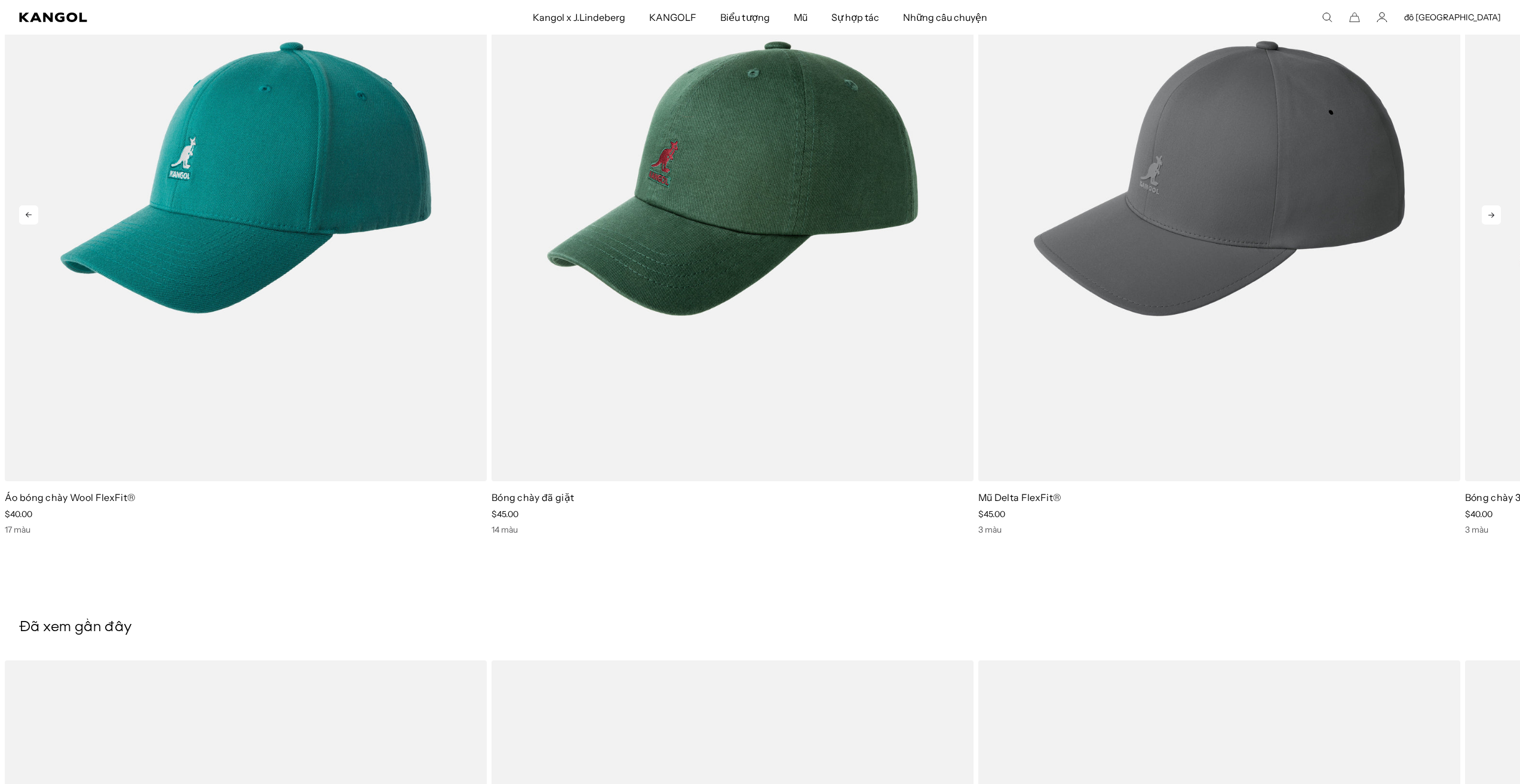
click at [1496, 206] on icon at bounding box center [1491, 215] width 19 height 19
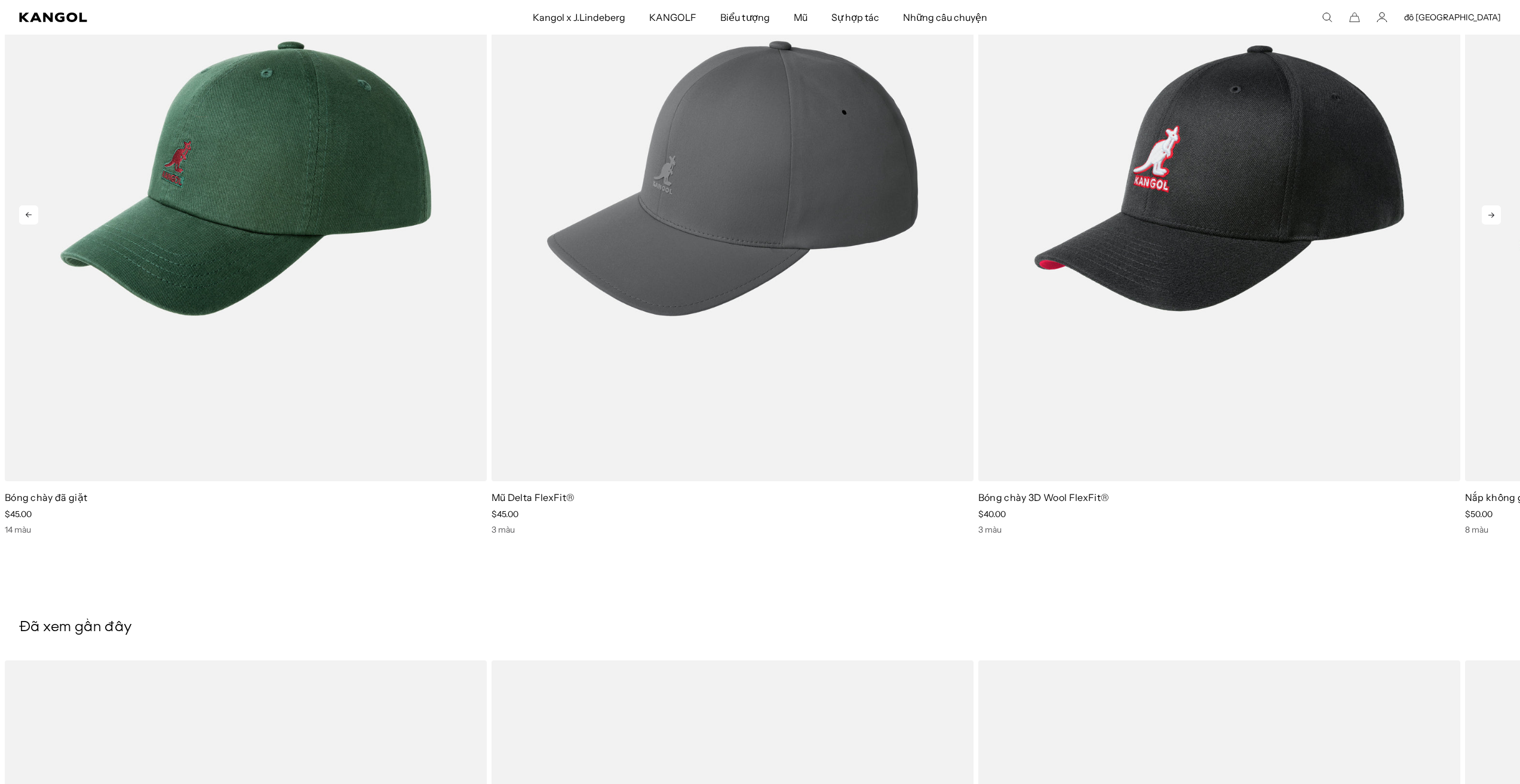
click at [1496, 206] on icon at bounding box center [1491, 215] width 19 height 19
